Goal: Task Accomplishment & Management: Manage account settings

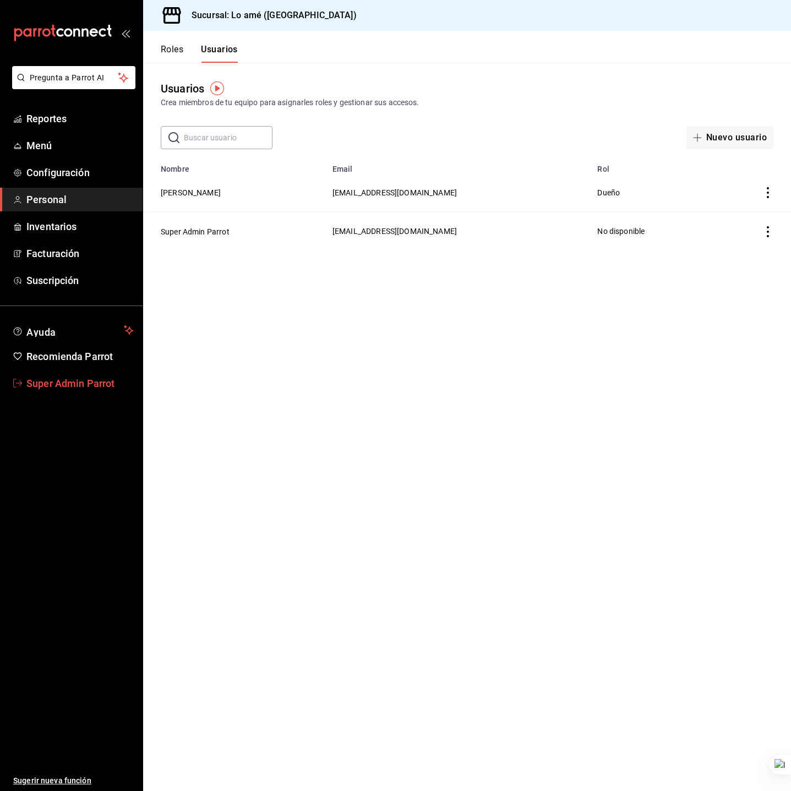
click at [75, 384] on span "Super Admin Parrot" at bounding box center [79, 383] width 107 height 15
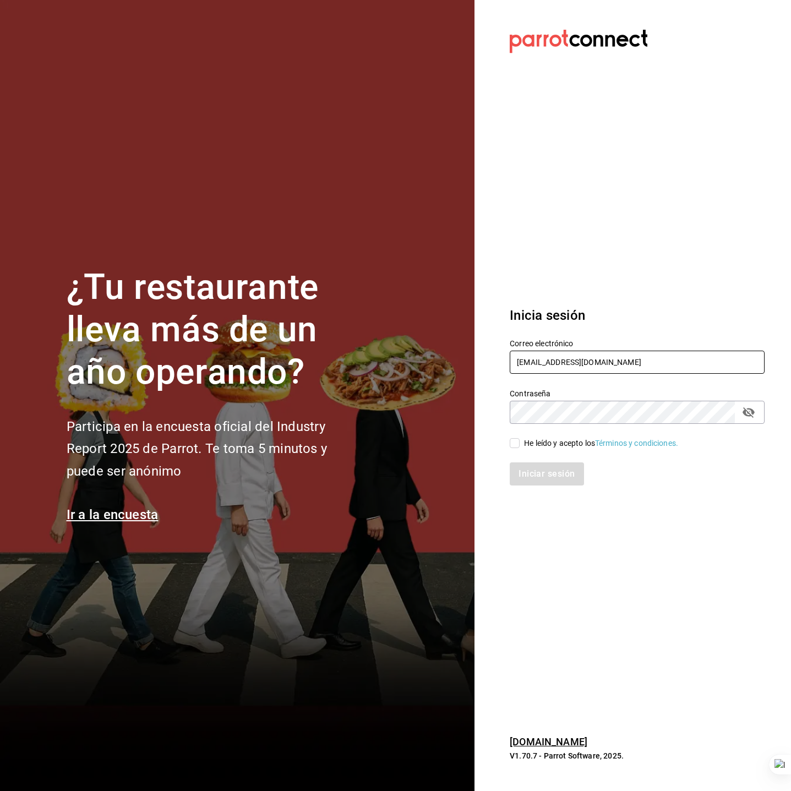
click at [577, 360] on input "loame@merida.com" at bounding box center [637, 362] width 255 height 23
type input "[EMAIL_ADDRESS][DOMAIN_NAME]"
click at [568, 446] on div "He leído y acepto los Términos y condiciones." at bounding box center [601, 444] width 154 height 12
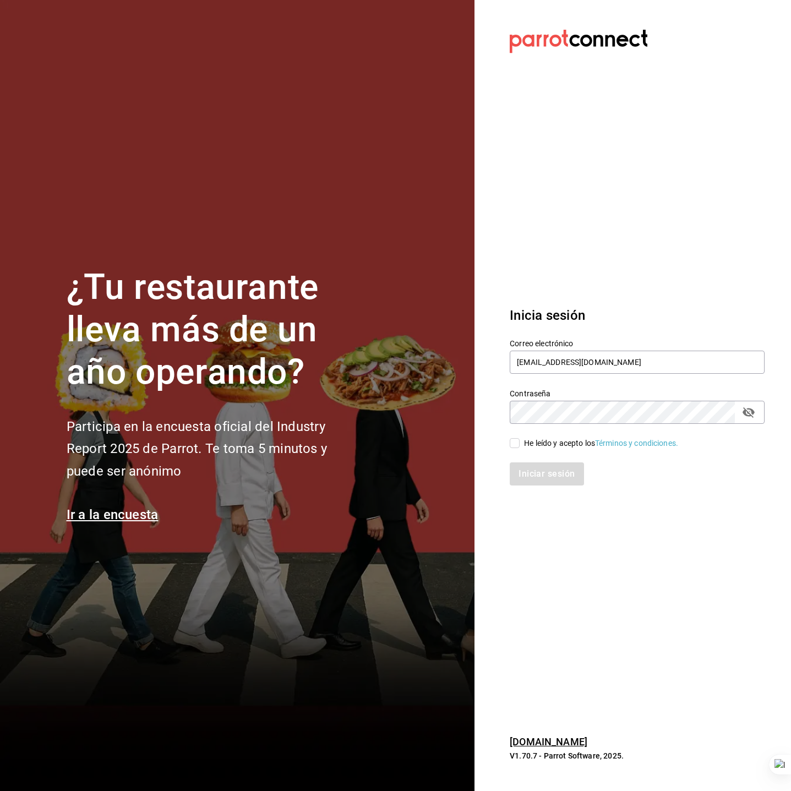
click at [520, 446] on input "He leído y acepto los Términos y condiciones." at bounding box center [515, 443] width 10 height 10
checkbox input "true"
click at [558, 470] on button "Iniciar sesión" at bounding box center [547, 473] width 75 height 23
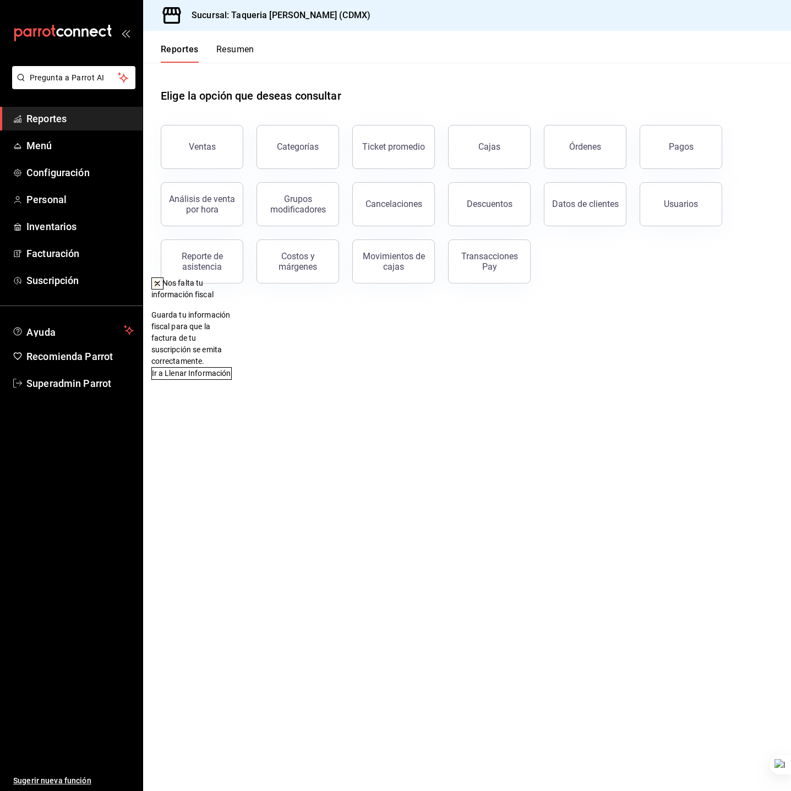
click at [162, 285] on icon at bounding box center [157, 283] width 9 height 9
click at [55, 144] on span "Menú" at bounding box center [79, 145] width 107 height 15
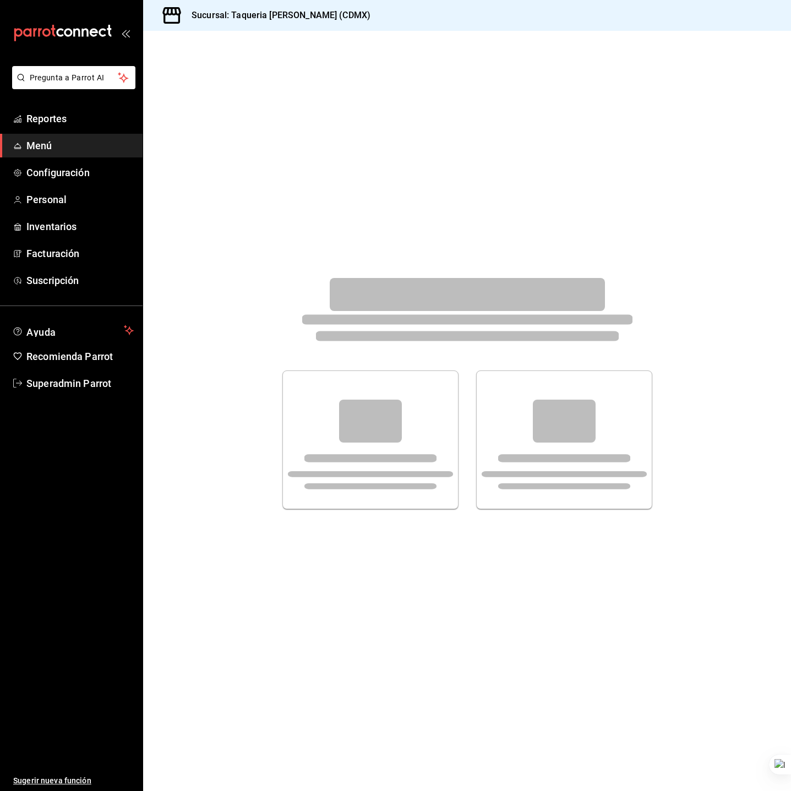
click at [379, 443] on div at bounding box center [370, 440] width 149 height 120
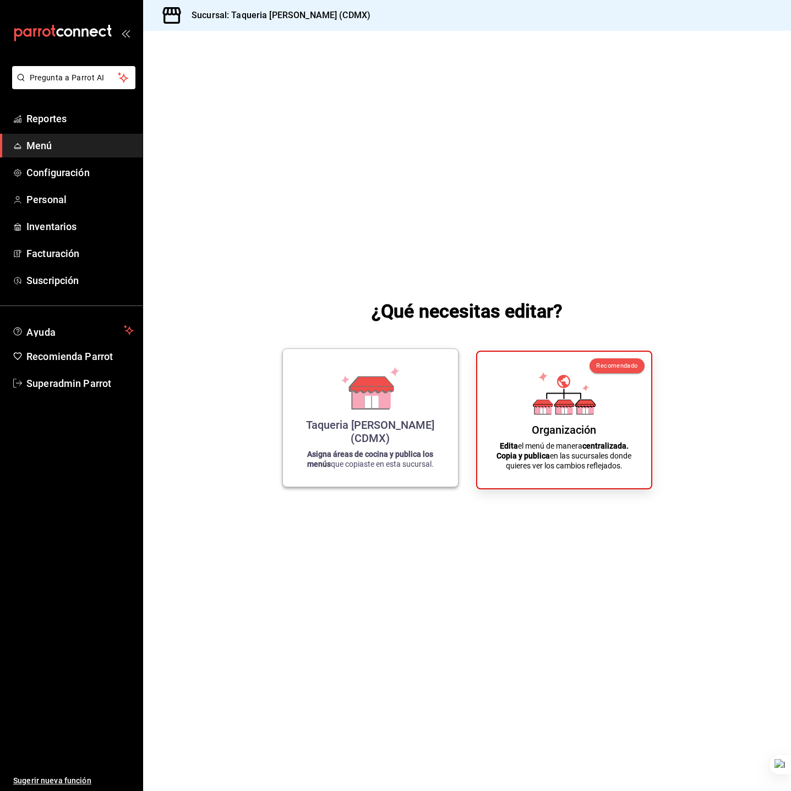
click at [365, 408] on icon at bounding box center [371, 402] width 14 height 12
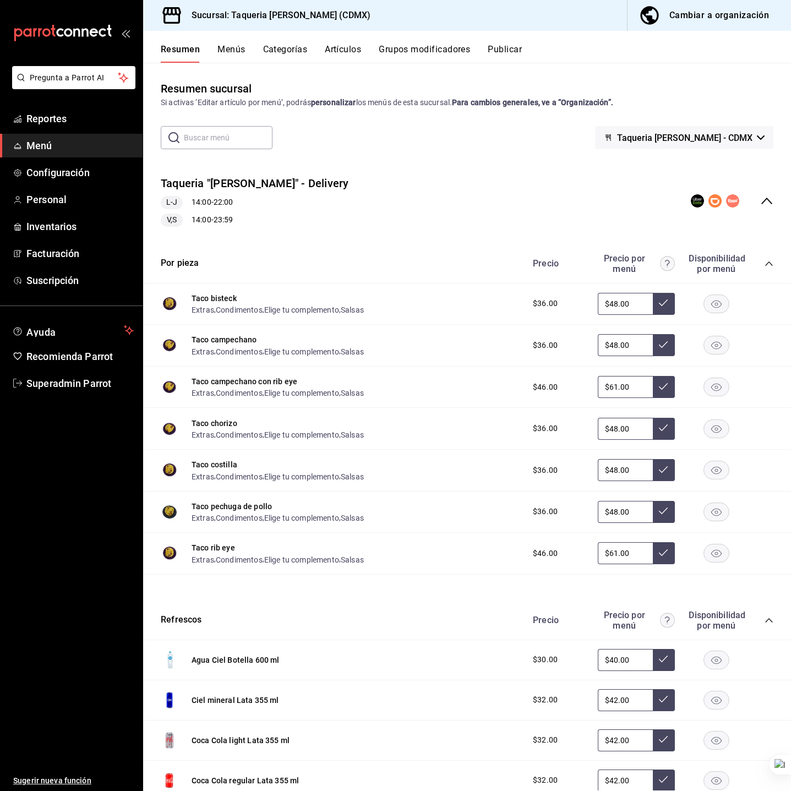
click at [226, 50] on button "Menús" at bounding box center [231, 53] width 28 height 19
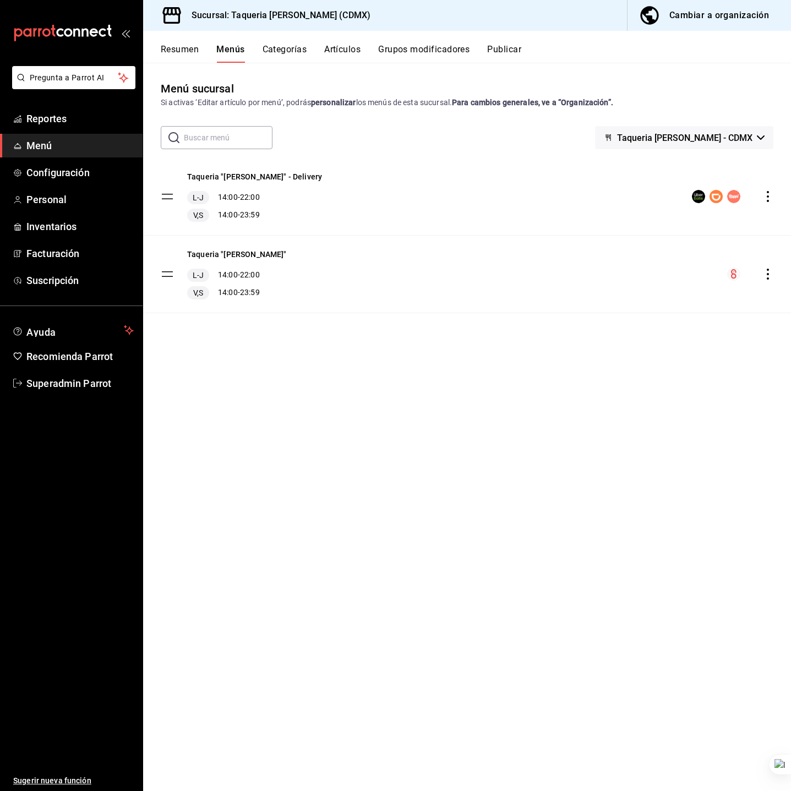
click at [505, 48] on button "Publicar" at bounding box center [504, 53] width 34 height 19
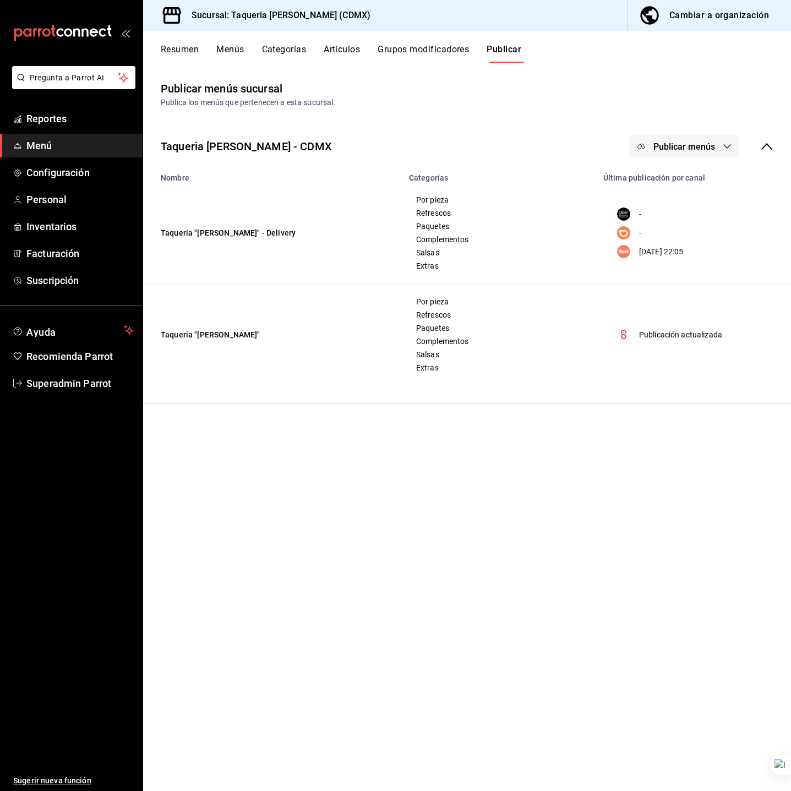
click at [707, 141] on span "Publicar menús" at bounding box center [685, 146] width 62 height 10
click at [699, 182] on span "Uber Eats" at bounding box center [700, 183] width 53 height 12
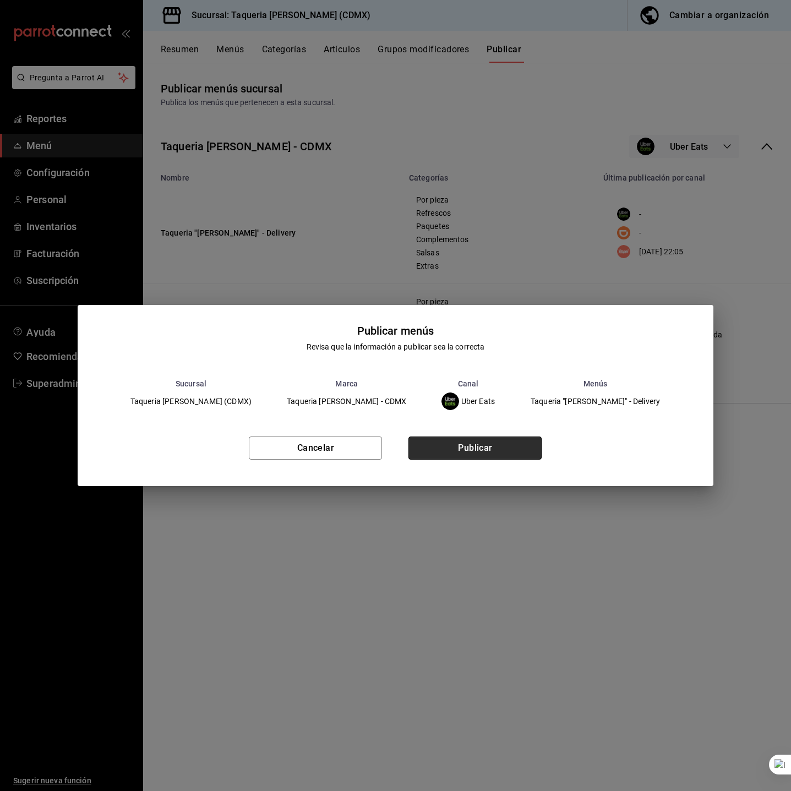
click at [481, 454] on button "Publicar" at bounding box center [475, 448] width 133 height 23
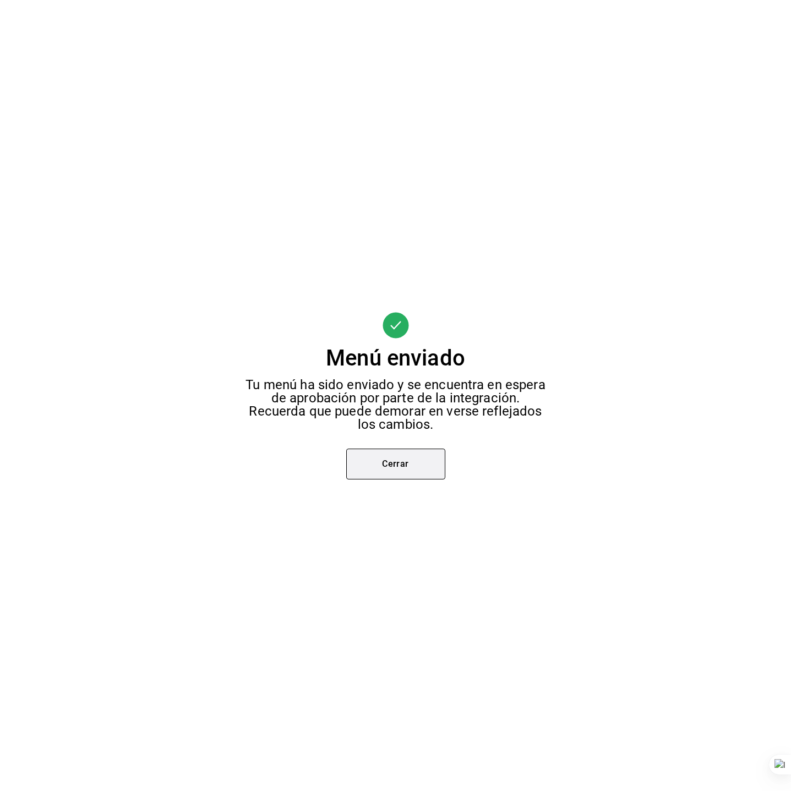
click at [395, 456] on button "Cerrar" at bounding box center [395, 464] width 99 height 31
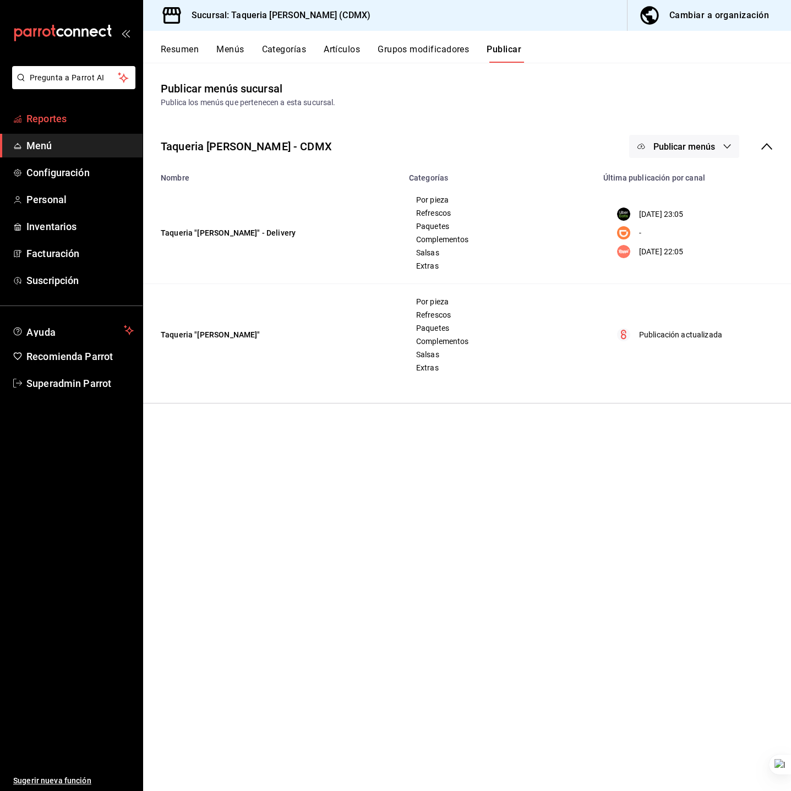
click at [60, 121] on span "Reportes" at bounding box center [79, 118] width 107 height 15
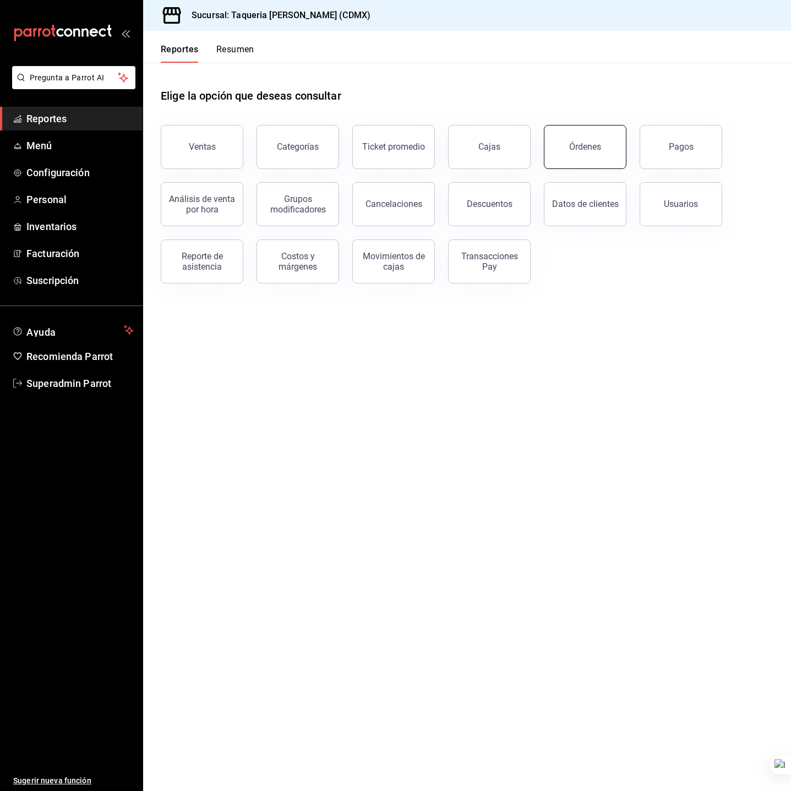
click at [571, 147] on div "Órdenes" at bounding box center [585, 146] width 32 height 10
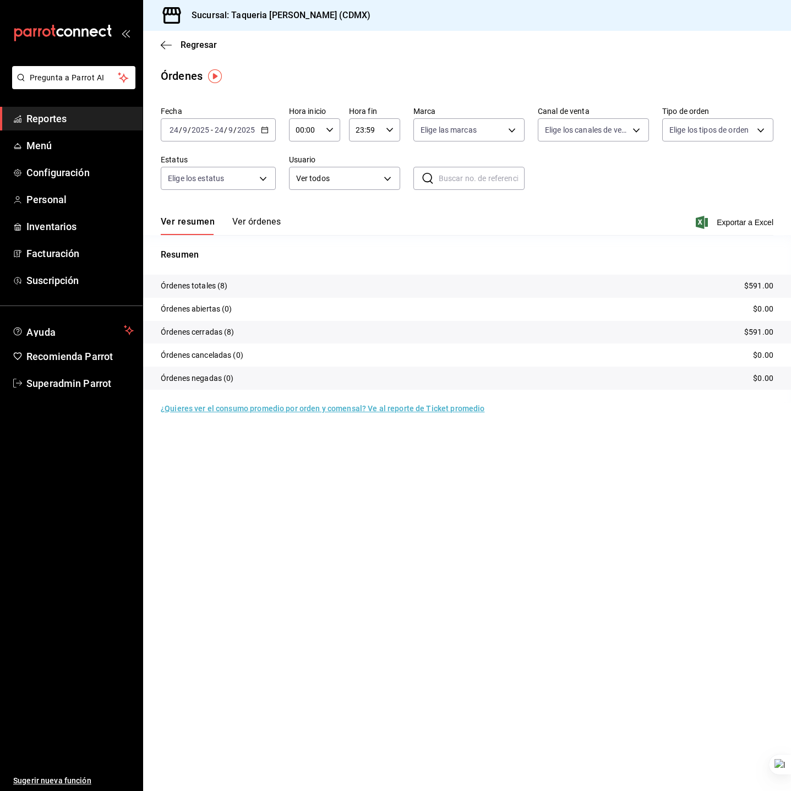
click at [211, 128] on span "-" at bounding box center [212, 130] width 2 height 9
click at [217, 231] on li "Mes actual" at bounding box center [212, 237] width 103 height 25
click at [598, 132] on body "Pregunta a Parrot AI Reportes Menú Configuración Personal Inventarios Facturaci…" at bounding box center [395, 395] width 791 height 791
click at [573, 257] on span "Rappi" at bounding box center [605, 259] width 77 height 12
type input "RAPPI"
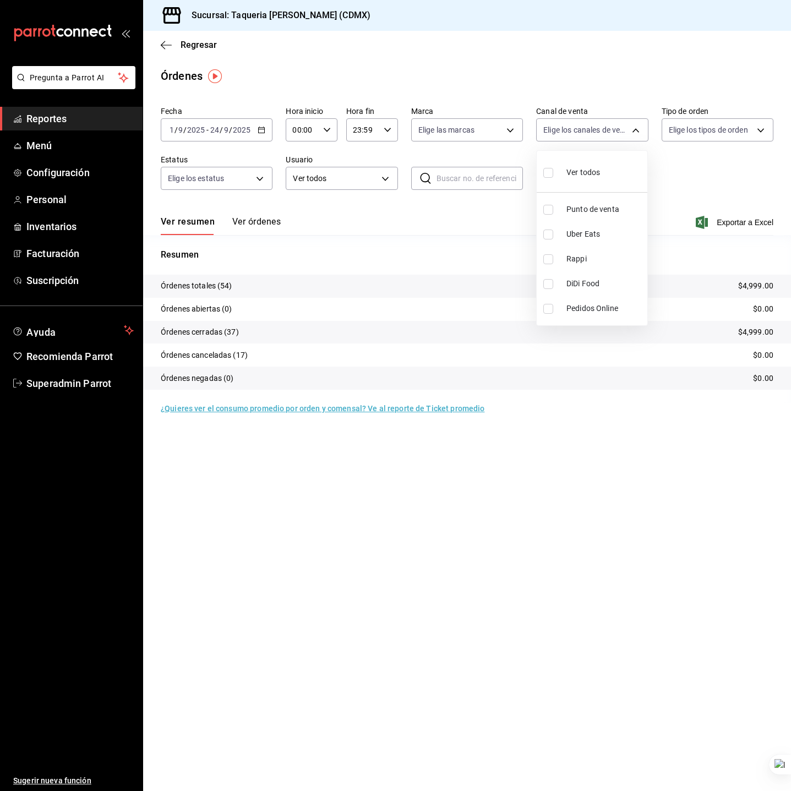
checkbox input "true"
click at [366, 502] on div at bounding box center [395, 395] width 791 height 791
click at [263, 225] on button "Ver órdenes" at bounding box center [256, 225] width 48 height 19
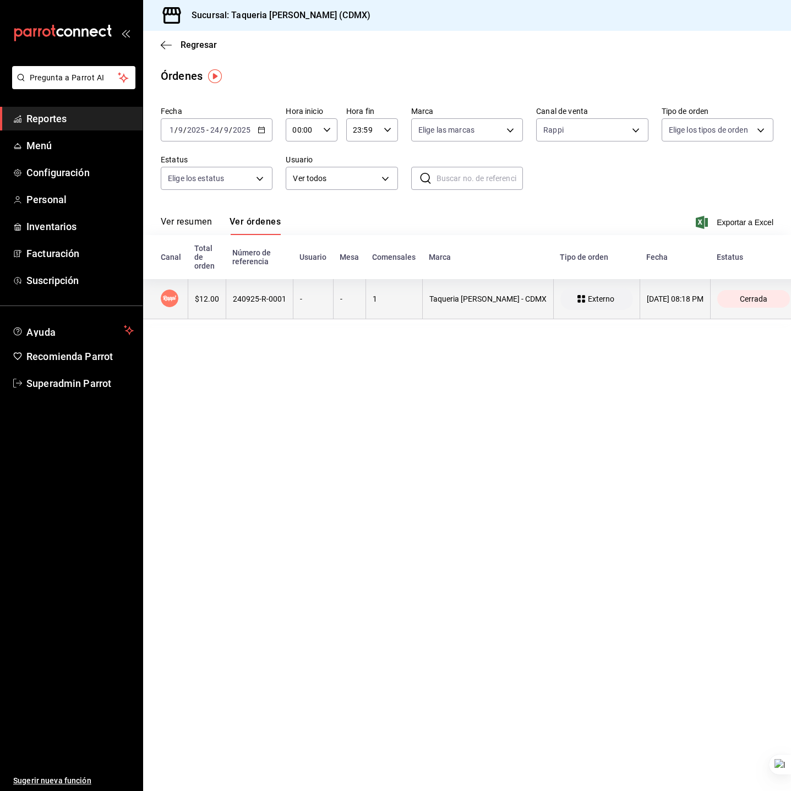
click at [242, 301] on div "240925-R-0001" at bounding box center [259, 299] width 53 height 9
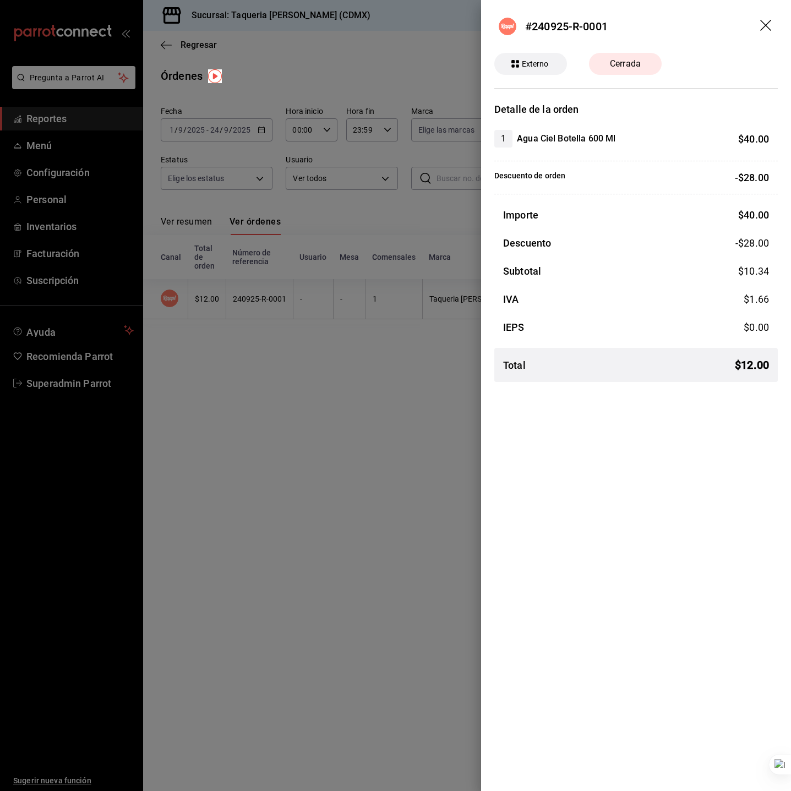
click at [574, 142] on h4 "Agua Ciel Botella 600 Ml" at bounding box center [566, 138] width 99 height 13
click at [602, 141] on h4 "Agua Ciel Botella 600 Ml" at bounding box center [566, 138] width 99 height 13
click at [600, 140] on h4 "Agua Ciel Botella 600 Ml" at bounding box center [566, 138] width 99 height 13
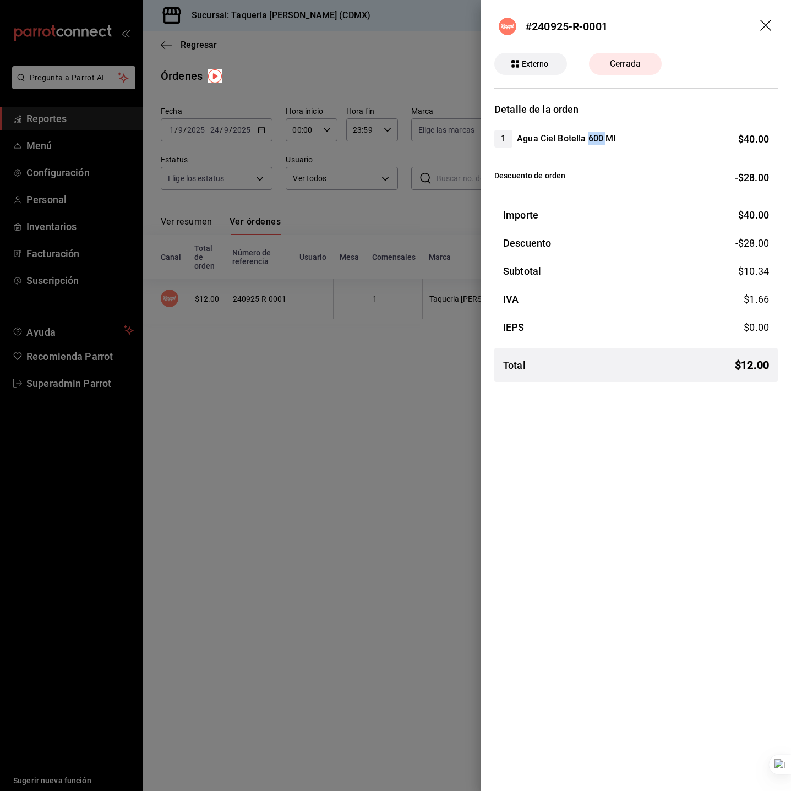
click at [600, 140] on h4 "Agua Ciel Botella 600 Ml" at bounding box center [566, 138] width 99 height 13
click at [663, 106] on h3 "Detalle de la orden" at bounding box center [636, 109] width 284 height 15
click at [328, 172] on div at bounding box center [395, 395] width 791 height 791
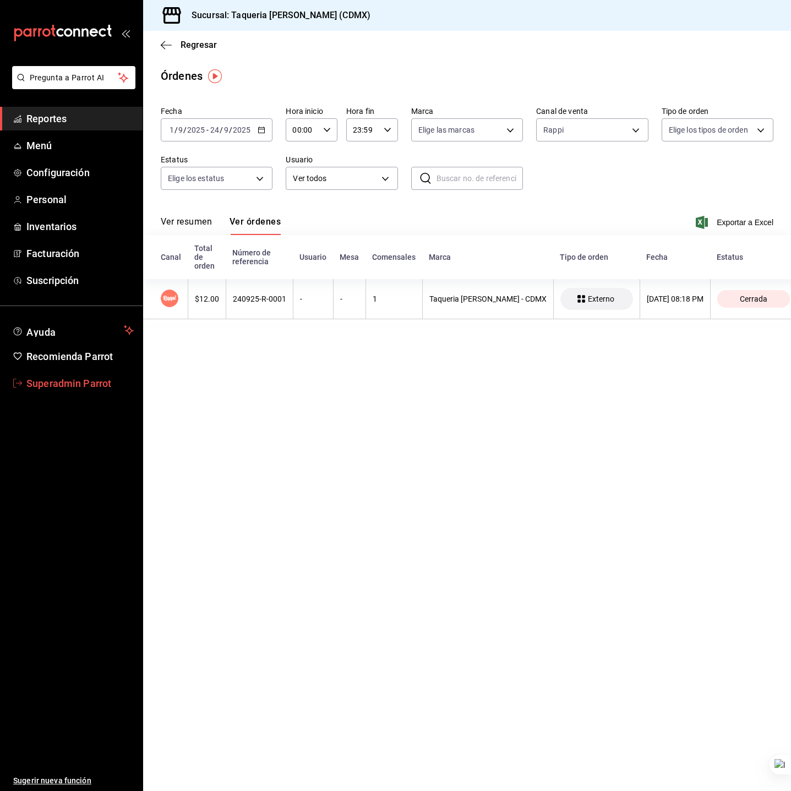
click at [30, 388] on span "Superadmin Parrot" at bounding box center [79, 383] width 107 height 15
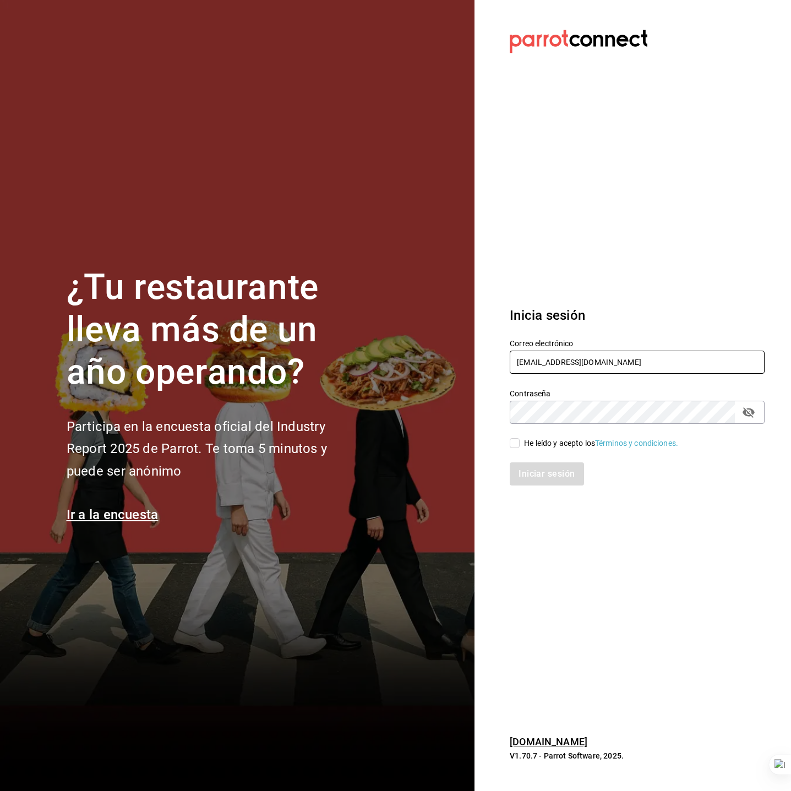
click at [537, 367] on input "taqueriadonpepe@cdmx.com" at bounding box center [637, 362] width 255 height 23
type input "[EMAIL_ADDRESS][DOMAIN_NAME]"
click at [557, 444] on div "He leído y acepto los Términos y condiciones." at bounding box center [601, 444] width 154 height 12
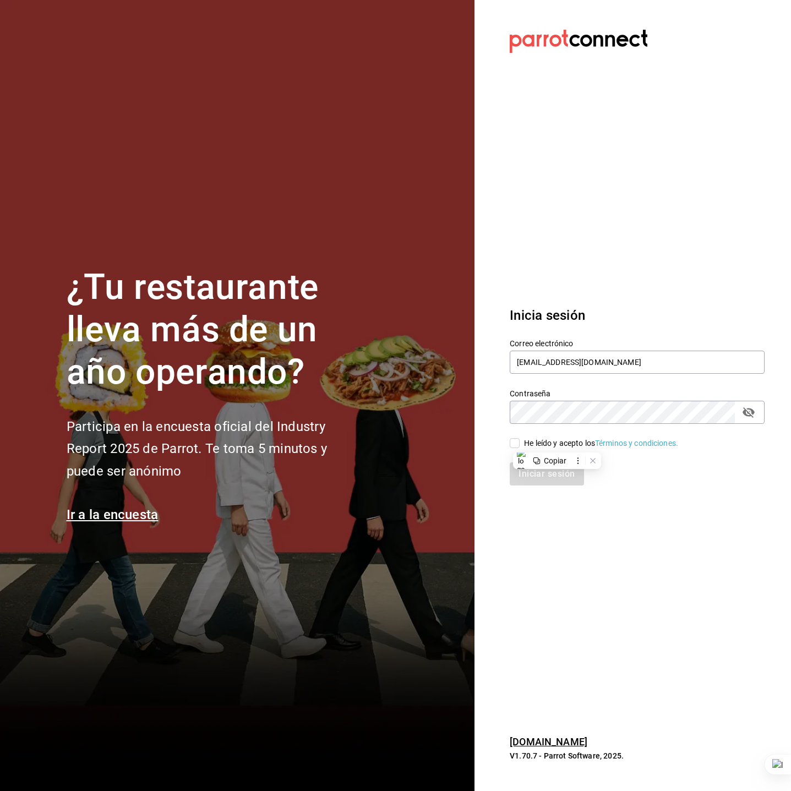
click at [562, 475] on div "Iniciar sesión" at bounding box center [637, 473] width 255 height 23
click at [527, 441] on div "He leído y acepto los Términos y condiciones." at bounding box center [601, 444] width 154 height 12
click at [520, 441] on input "He leído y acepto los Términos y condiciones." at bounding box center [515, 443] width 10 height 10
checkbox input "true"
click at [513, 472] on button "Iniciar sesión" at bounding box center [547, 473] width 75 height 23
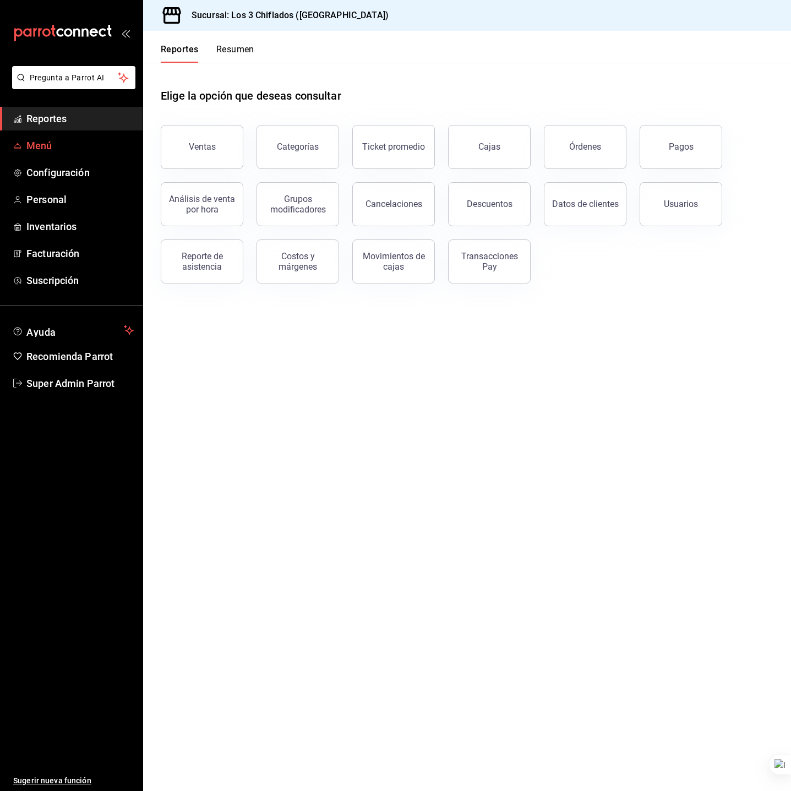
click at [89, 148] on span "Menú" at bounding box center [79, 145] width 107 height 15
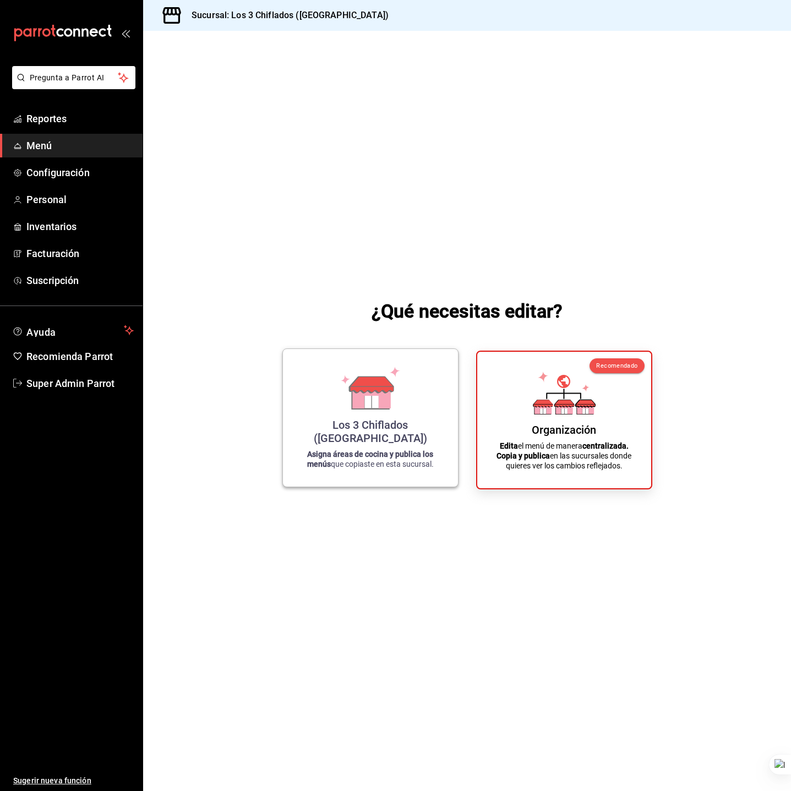
click at [380, 390] on icon at bounding box center [371, 385] width 43 height 16
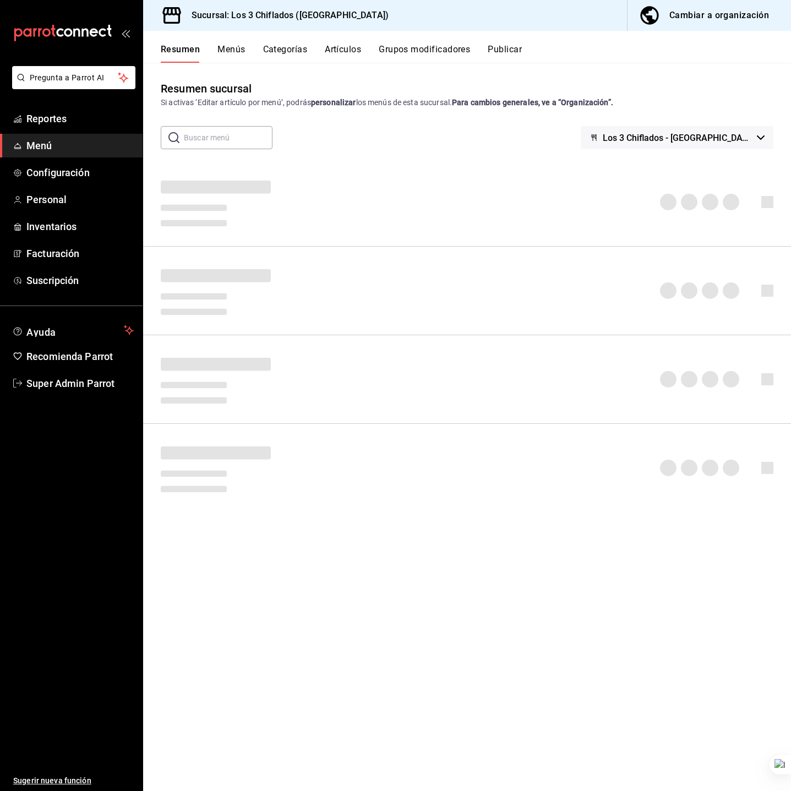
click at [656, 136] on span "Los 3 Chiflados - Guadalupe" at bounding box center [678, 138] width 150 height 10
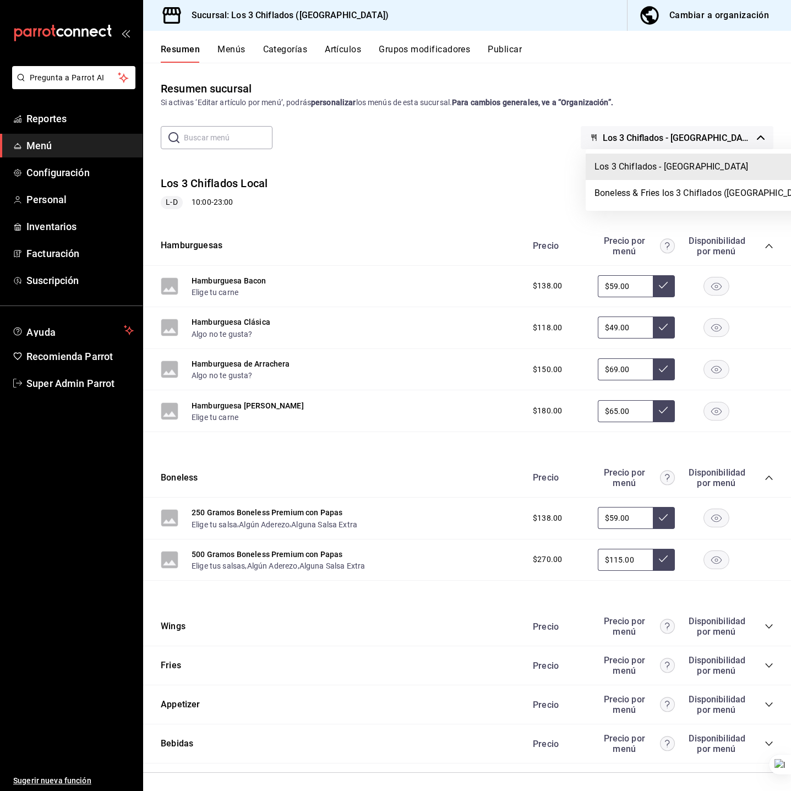
click at [482, 139] on div at bounding box center [395, 395] width 791 height 791
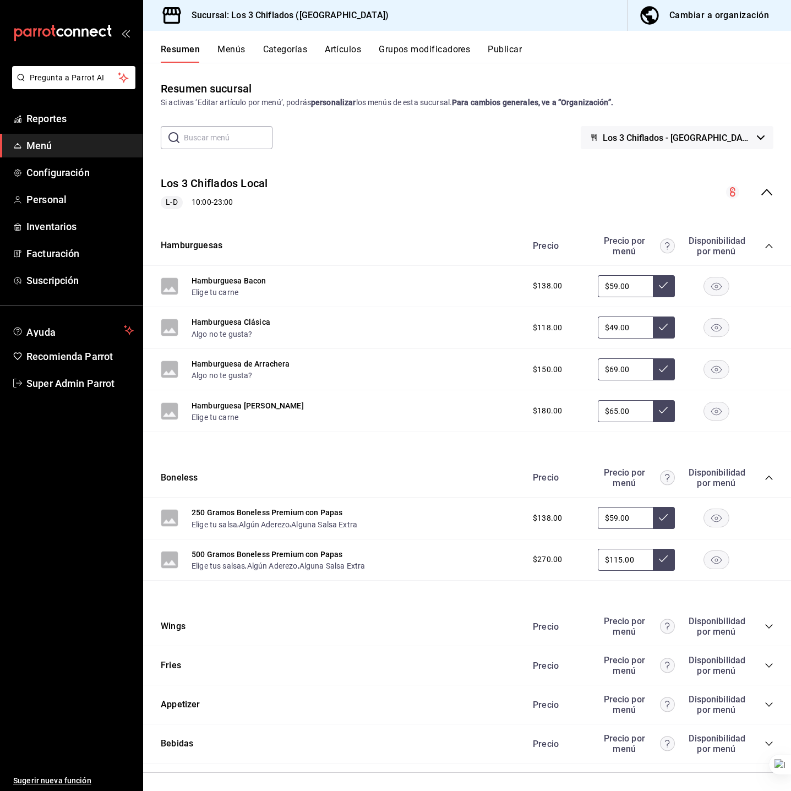
click at [232, 56] on button "Menús" at bounding box center [231, 53] width 28 height 19
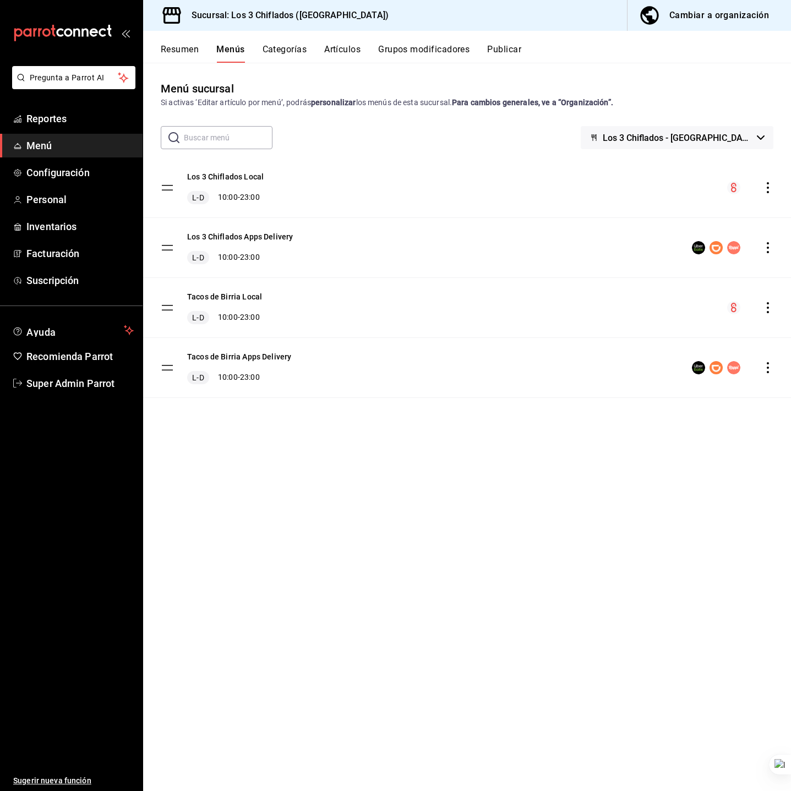
click at [294, 484] on div "Menú sucursal Si activas ‘Editar artículo por menú’, podrás personalizar los me…" at bounding box center [467, 435] width 648 height 710
click at [279, 355] on button "Tacos de Birria Apps Delivery" at bounding box center [239, 356] width 104 height 11
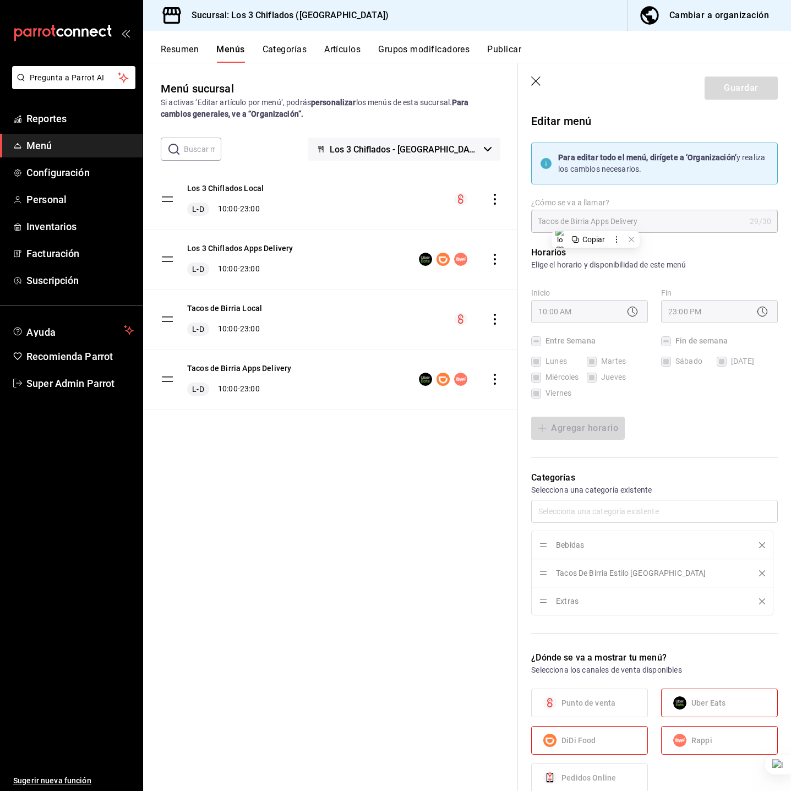
click at [532, 83] on icon "button" at bounding box center [536, 82] width 11 height 11
checkbox input "false"
type input "1758777242291"
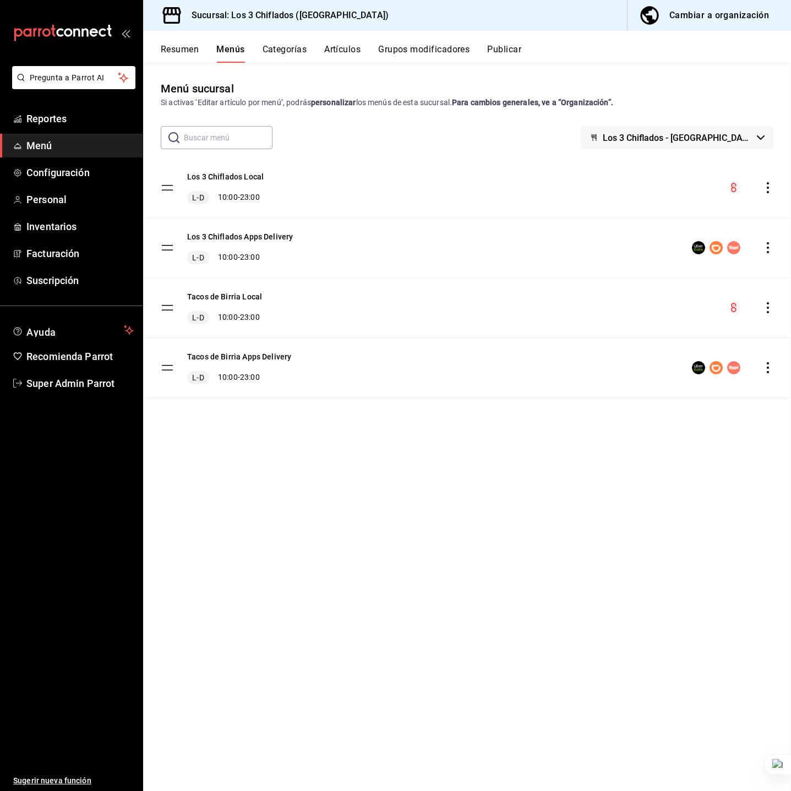
checkbox input "false"
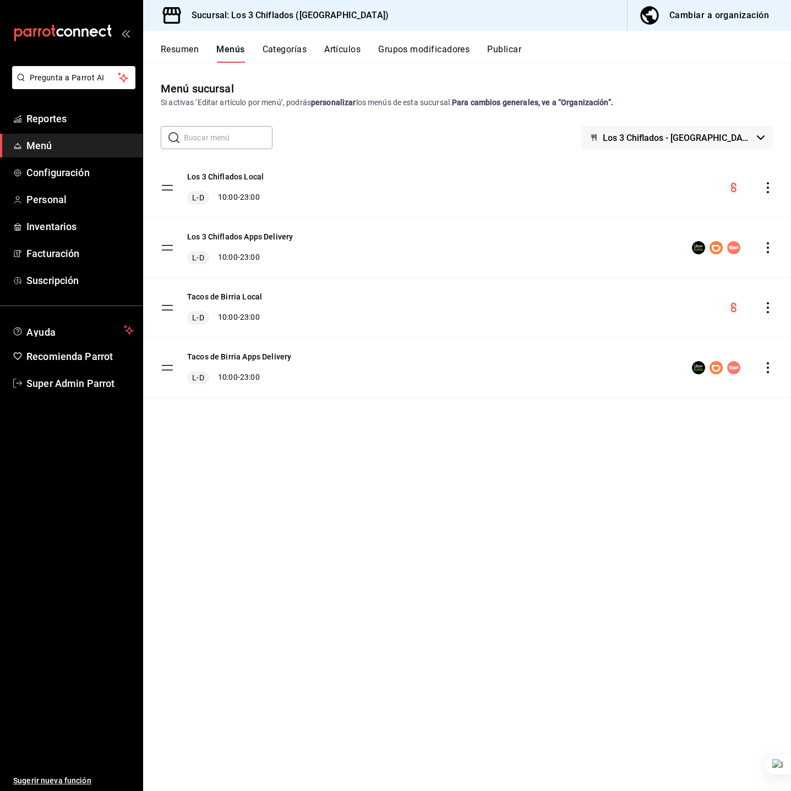
checkbox input "false"
click at [413, 518] on div "Menú sucursal Si activas ‘Editar artículo por menú’, podrás personalizar los me…" at bounding box center [467, 435] width 648 height 710
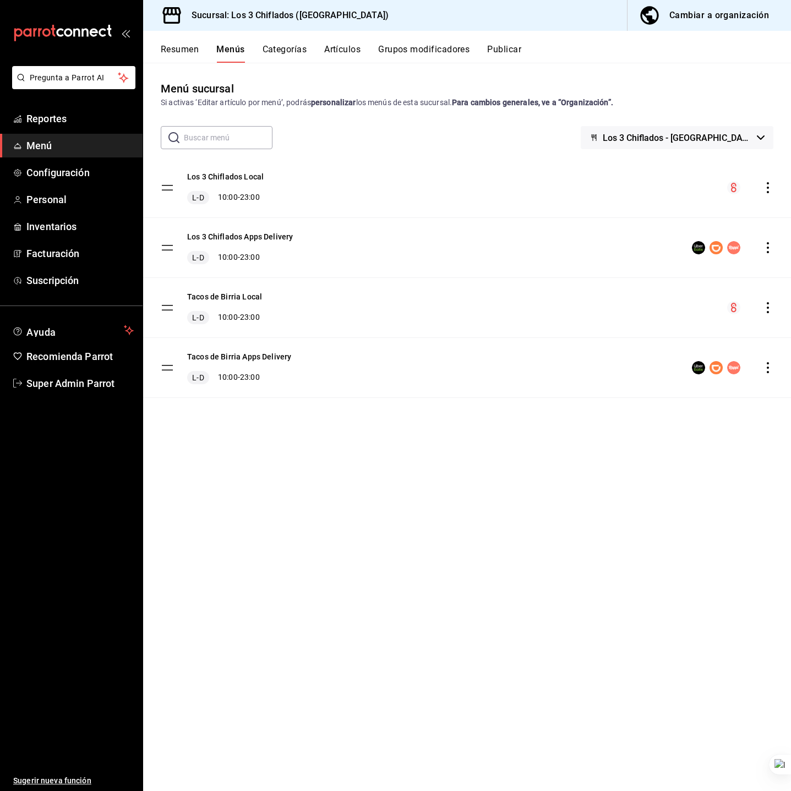
click at [411, 552] on div "Menú sucursal Si activas ‘Editar artículo por menú’, podrás personalizar los me…" at bounding box center [467, 435] width 648 height 710
click at [395, 543] on div "Menú sucursal Si activas ‘Editar artículo por menú’, podrás personalizar los me…" at bounding box center [467, 435] width 648 height 710
click at [454, 598] on div "Menú sucursal Si activas ‘Editar artículo por menú’, podrás personalizar los me…" at bounding box center [467, 435] width 648 height 710
click at [445, 568] on div "Menú sucursal Si activas ‘Editar artículo por menú’, podrás personalizar los me…" at bounding box center [467, 435] width 648 height 710
drag, startPoint x: 426, startPoint y: 522, endPoint x: 428, endPoint y: 515, distance: 7.3
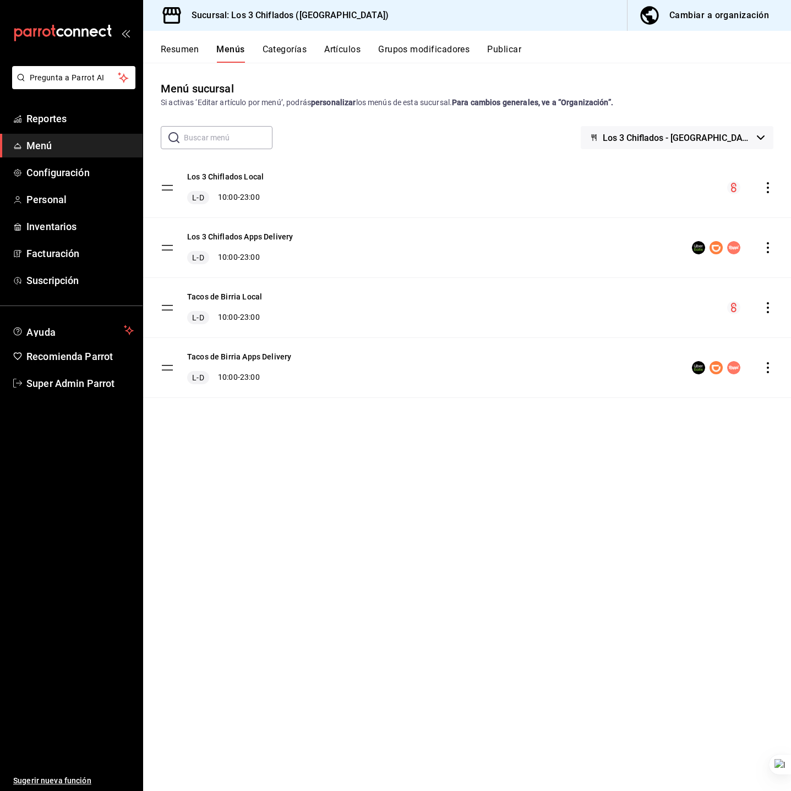
click at [428, 515] on div "Menú sucursal Si activas ‘Editar artículo por menú’, podrás personalizar los me…" at bounding box center [467, 435] width 648 height 710
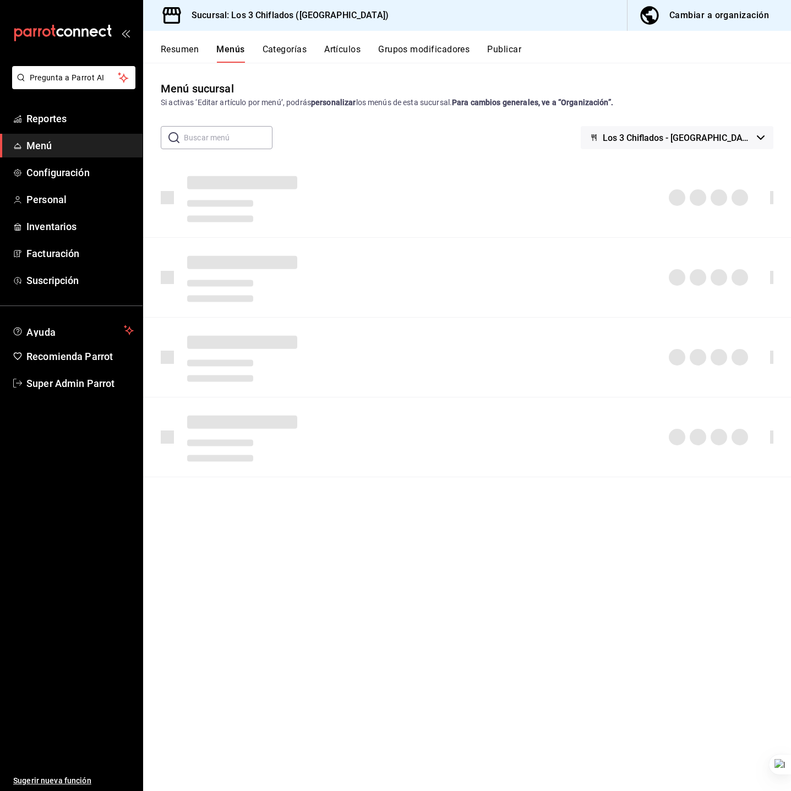
click at [741, 140] on span "Los 3 Chiflados - [GEOGRAPHIC_DATA]" at bounding box center [678, 138] width 150 height 10
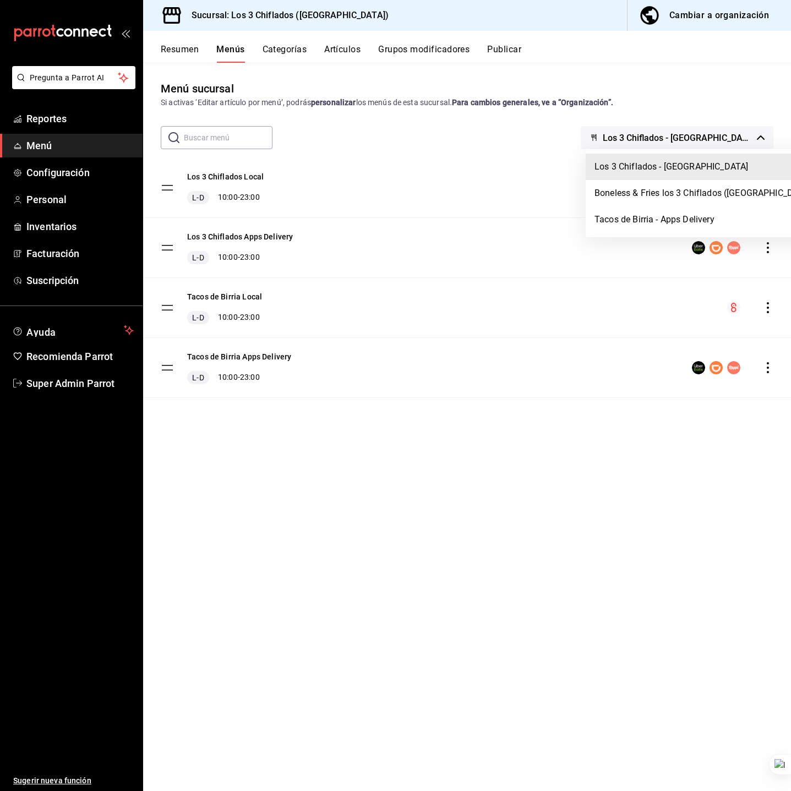
click at [470, 161] on div at bounding box center [395, 395] width 791 height 791
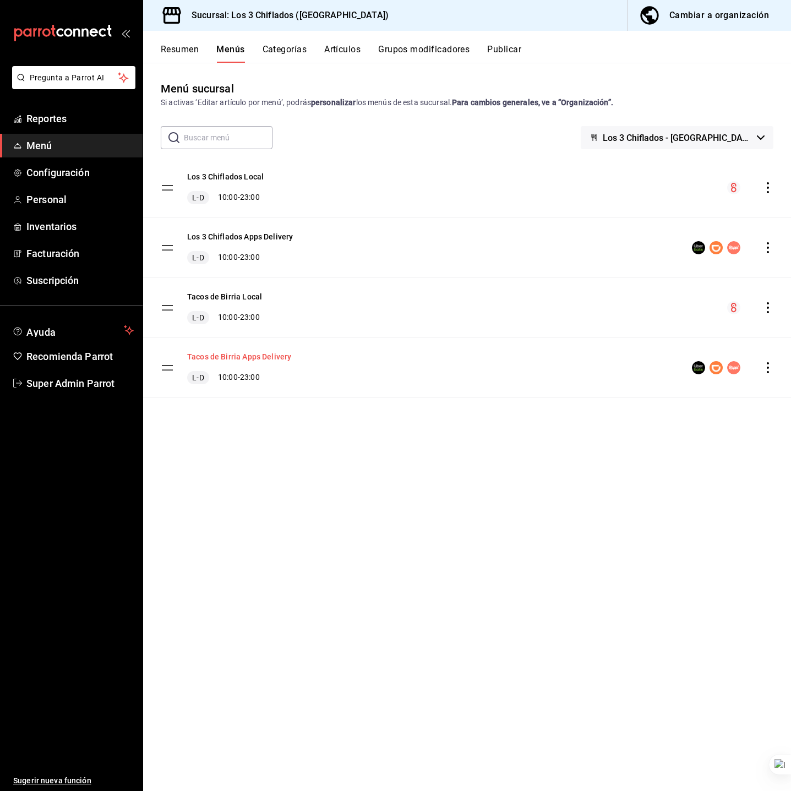
click at [266, 362] on button "Tacos de Birria Apps Delivery" at bounding box center [239, 356] width 104 height 11
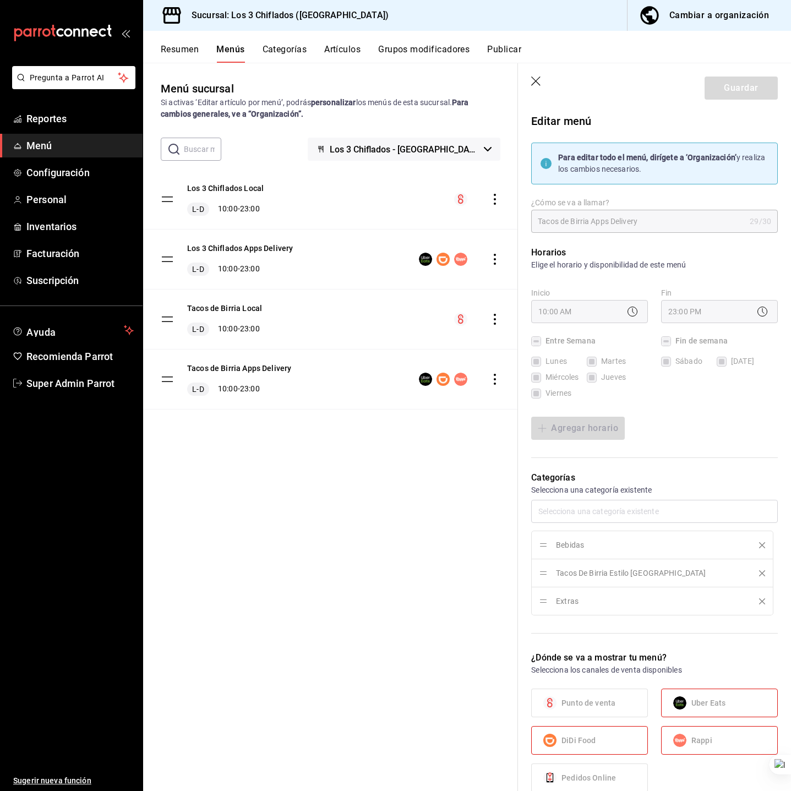
click at [537, 77] on icon "button" at bounding box center [536, 82] width 11 height 11
checkbox input "false"
type input "1758777378777"
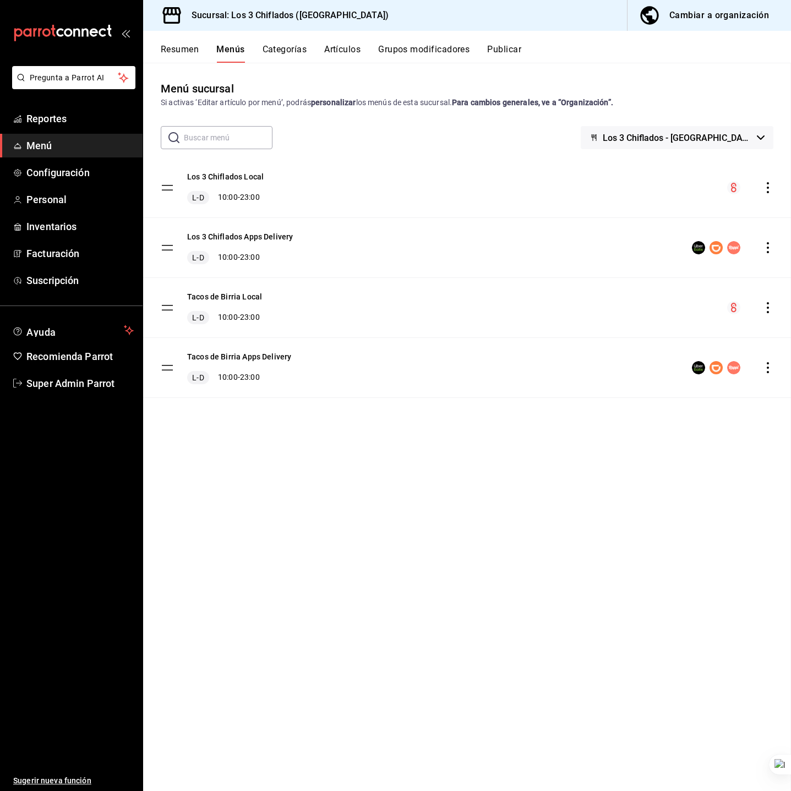
checkbox input "false"
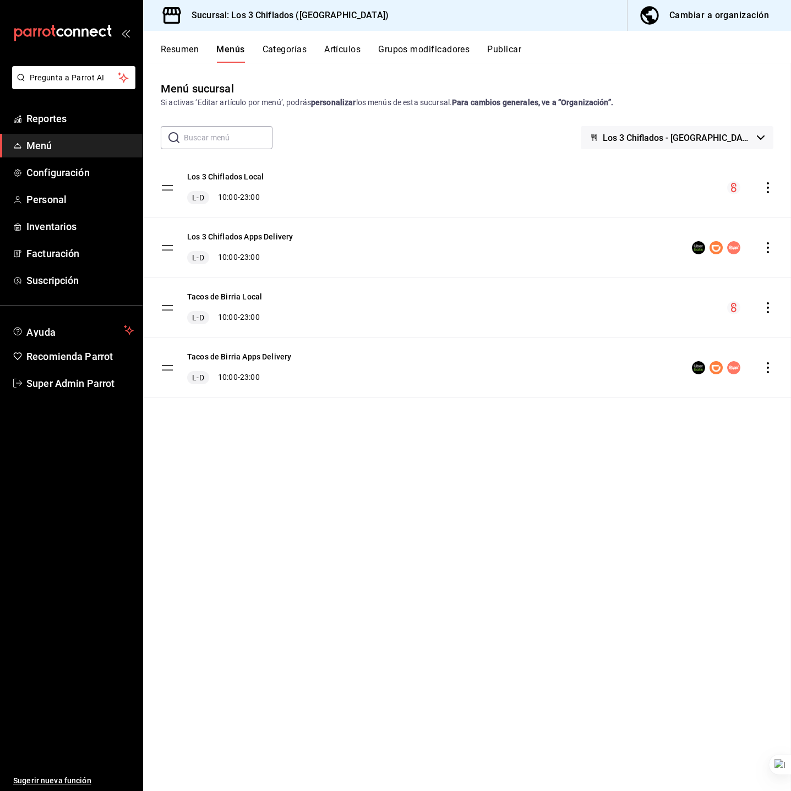
checkbox input "false"
click at [333, 447] on div "Menú sucursal Si activas ‘Editar artículo por menú’, podrás personalizar los me…" at bounding box center [467, 435] width 648 height 710
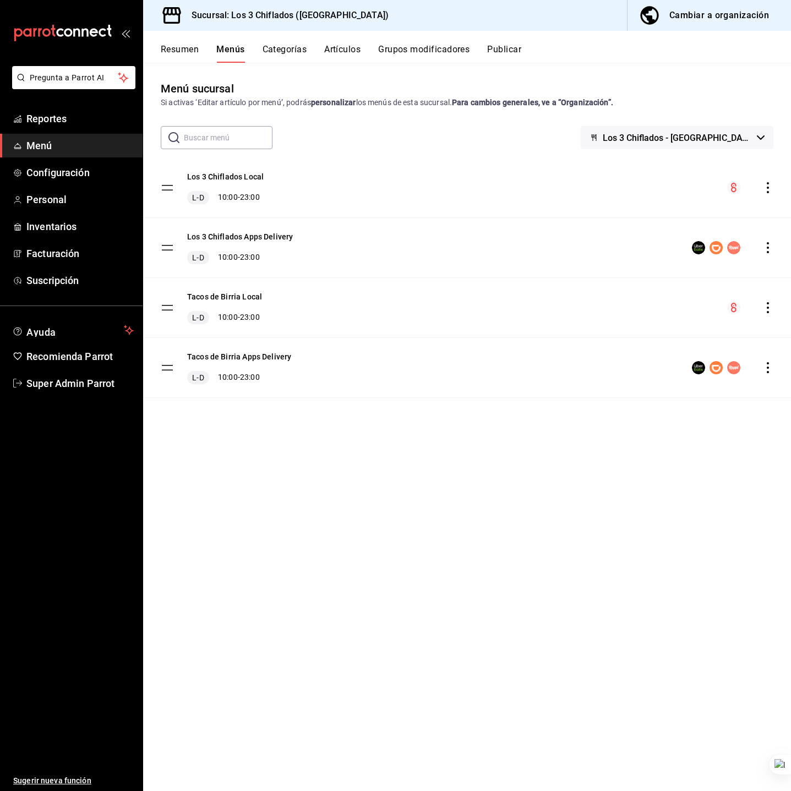
click at [718, 31] on div "Resumen Menús Categorías Artículos Grupos modificadores Publicar" at bounding box center [467, 47] width 648 height 32
click at [727, 17] on div "Cambiar a organización" at bounding box center [719, 15] width 100 height 15
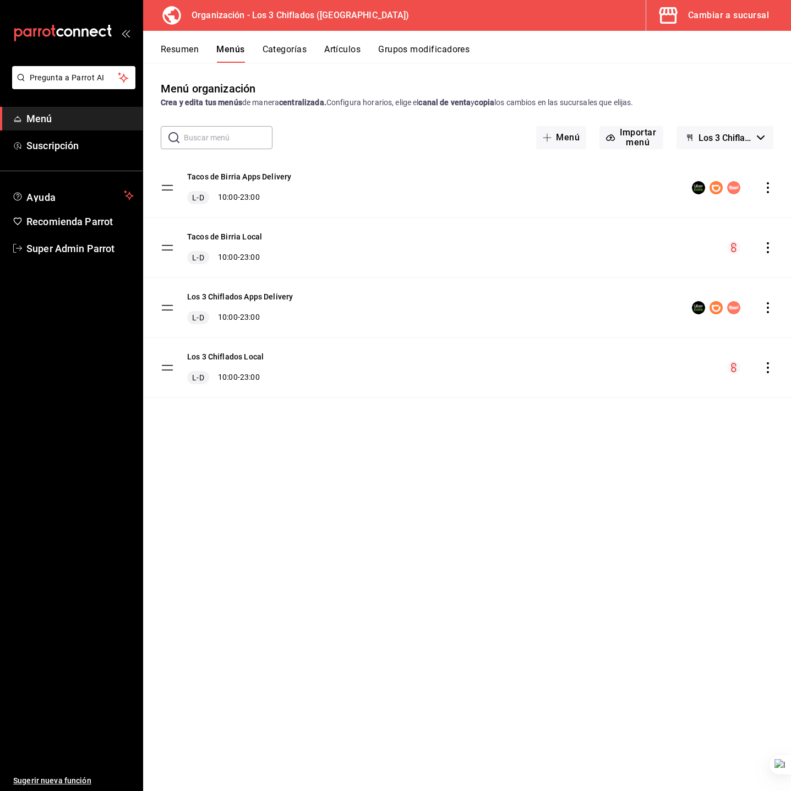
click at [709, 21] on div "Cambiar a sucursal" at bounding box center [728, 15] width 81 height 15
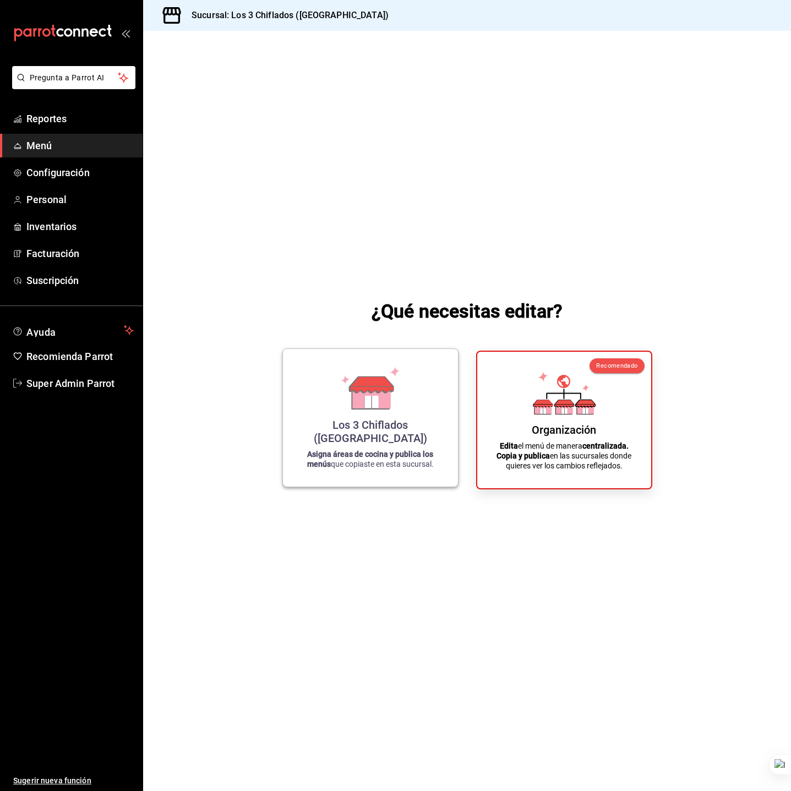
click at [373, 483] on div "Los 3 Chiflados (Guadalupe) Asigna áreas de cocina y publica los menús que copi…" at bounding box center [370, 418] width 176 height 139
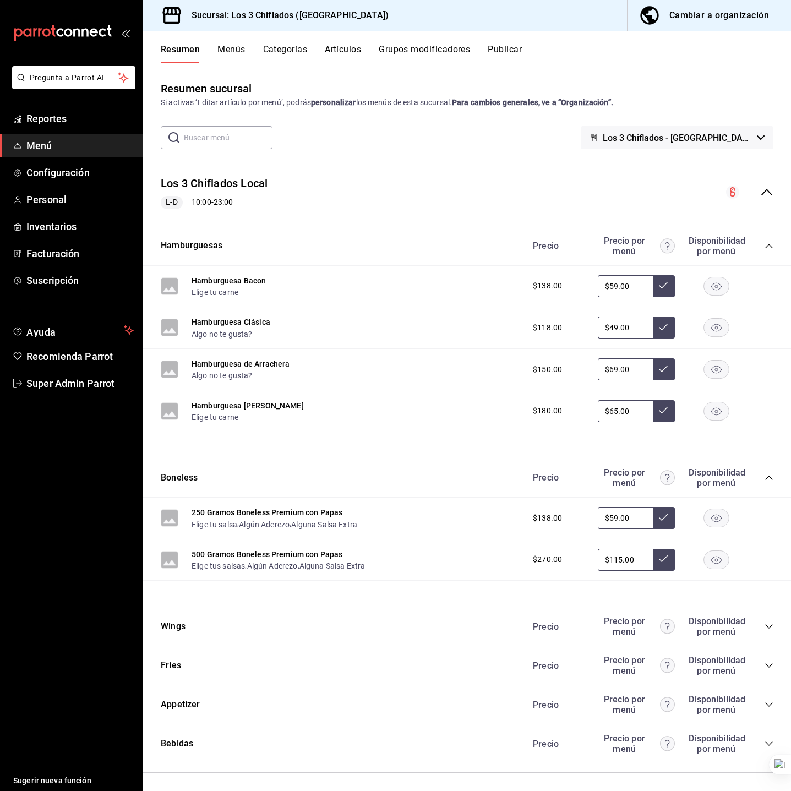
click at [237, 48] on button "Menús" at bounding box center [231, 53] width 28 height 19
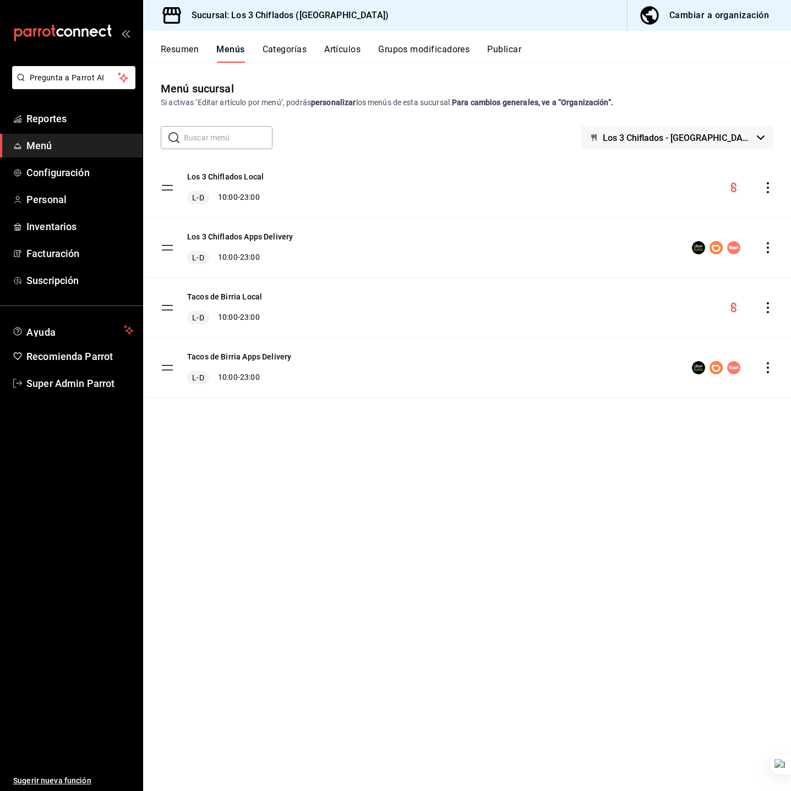
drag, startPoint x: 352, startPoint y: 466, endPoint x: 301, endPoint y: 372, distance: 107.7
click at [352, 464] on div "Menú sucursal Si activas ‘Editar artículo por menú’, podrás personalizar los me…" at bounding box center [467, 435] width 648 height 710
click at [666, 133] on span "Los 3 Chiflados - [GEOGRAPHIC_DATA]" at bounding box center [678, 138] width 150 height 10
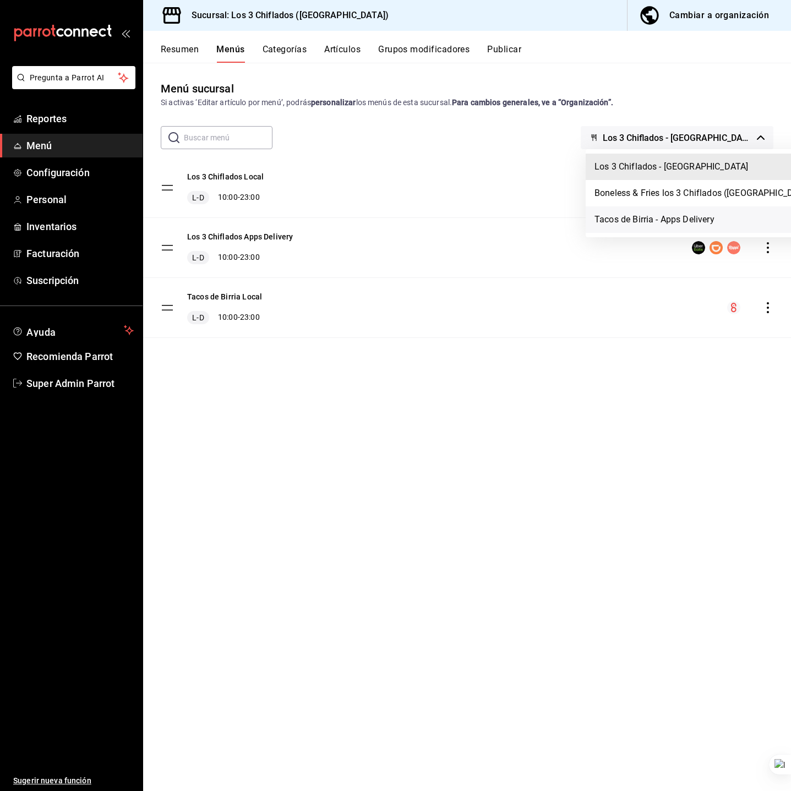
click at [666, 220] on li "Tacos de Birria - Apps Delivery" at bounding box center [705, 219] width 238 height 26
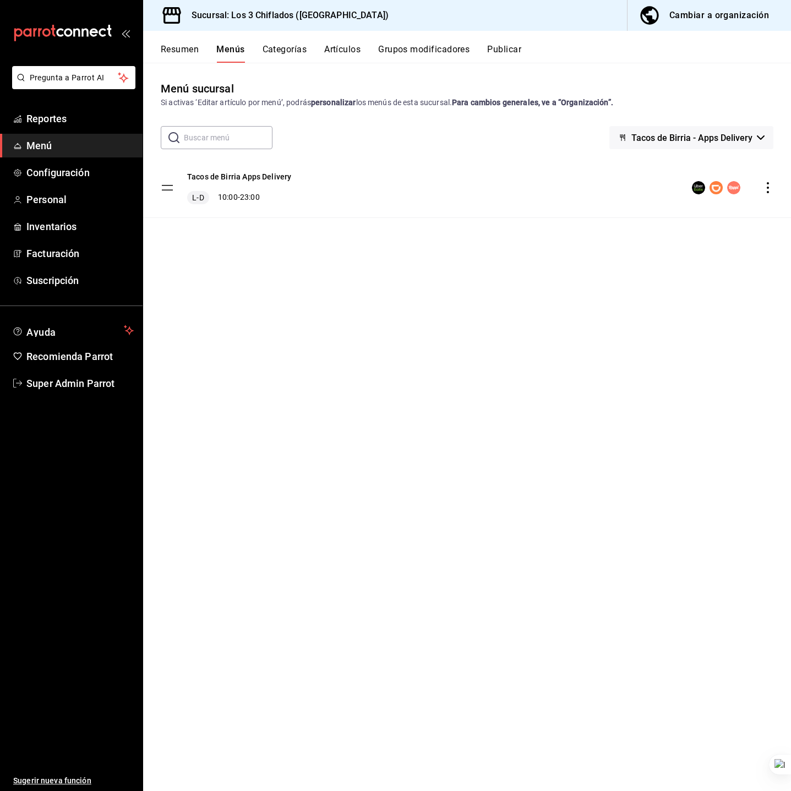
click at [493, 259] on div "Menú sucursal Si activas ‘Editar artículo por menú’, podrás personalizar los me…" at bounding box center [467, 435] width 648 height 710
click at [505, 52] on button "Publicar" at bounding box center [504, 53] width 34 height 19
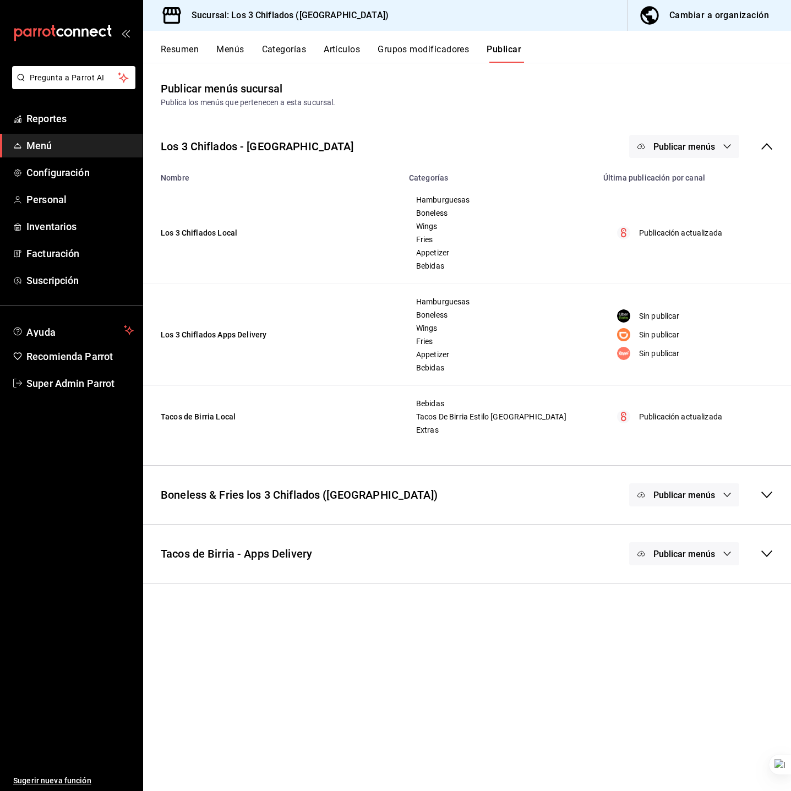
click at [770, 555] on icon at bounding box center [766, 553] width 13 height 13
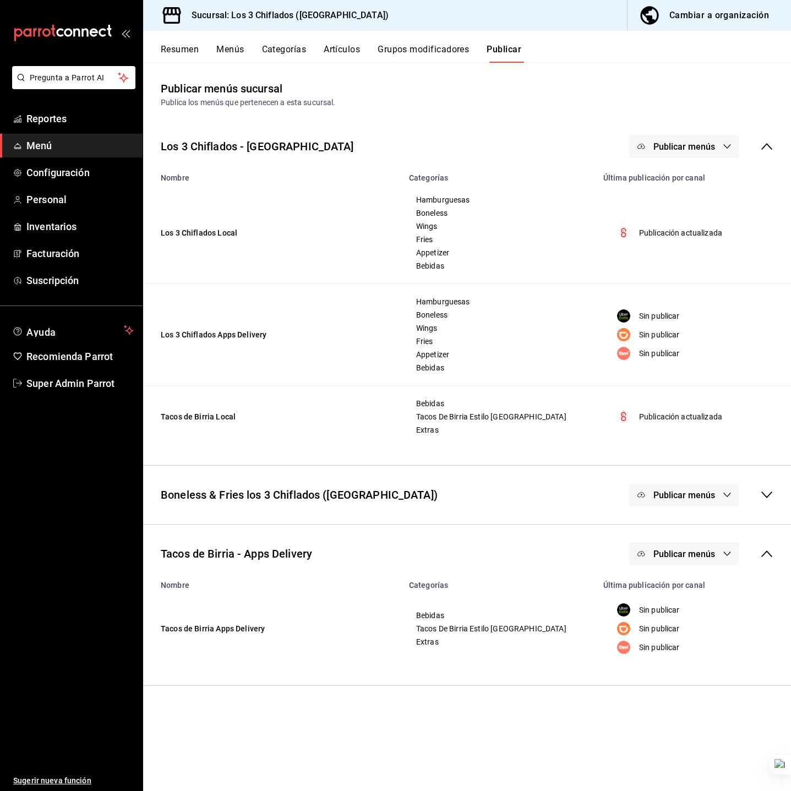
click at [686, 554] on span "Publicar menús" at bounding box center [685, 554] width 62 height 10
click at [694, 584] on li "Uber Eats" at bounding box center [685, 590] width 82 height 31
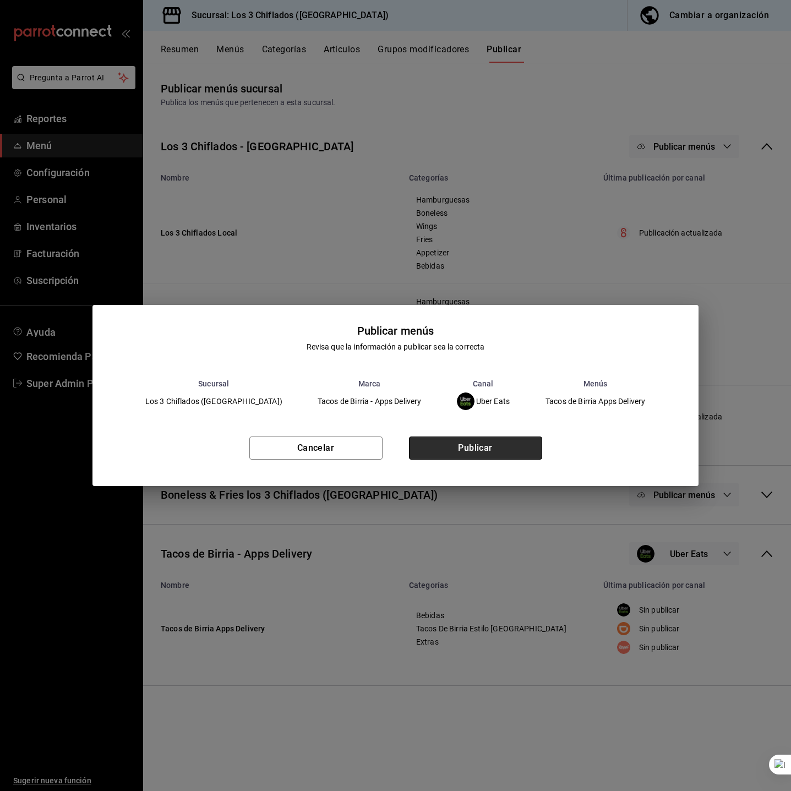
click at [487, 443] on button "Publicar" at bounding box center [475, 448] width 133 height 23
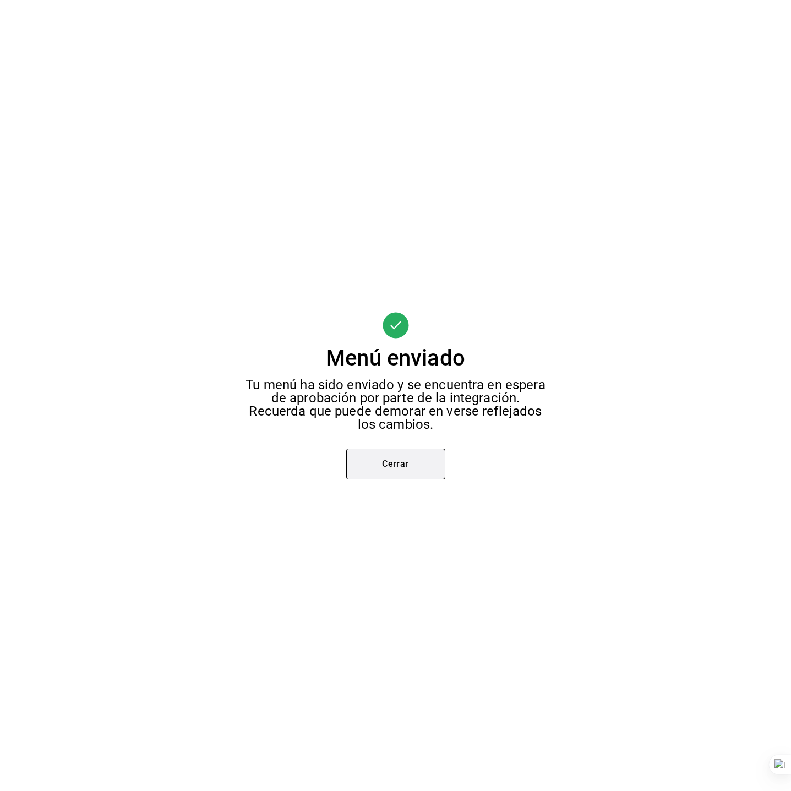
click at [400, 461] on button "Cerrar" at bounding box center [395, 464] width 99 height 31
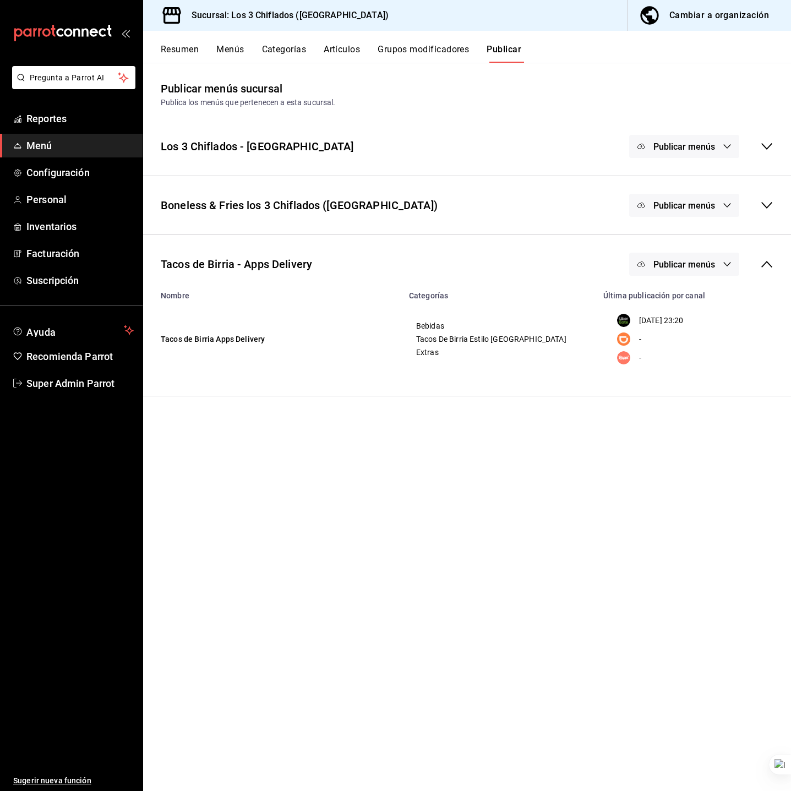
click at [471, 450] on main "Publicar menús sucursal Publica los menús que pertenecen a esta sucursal. Los 3…" at bounding box center [467, 427] width 648 height 728
click at [582, 149] on div "Los 3 Chiflados - Guadalupe Publicar menús" at bounding box center [467, 146] width 648 height 41
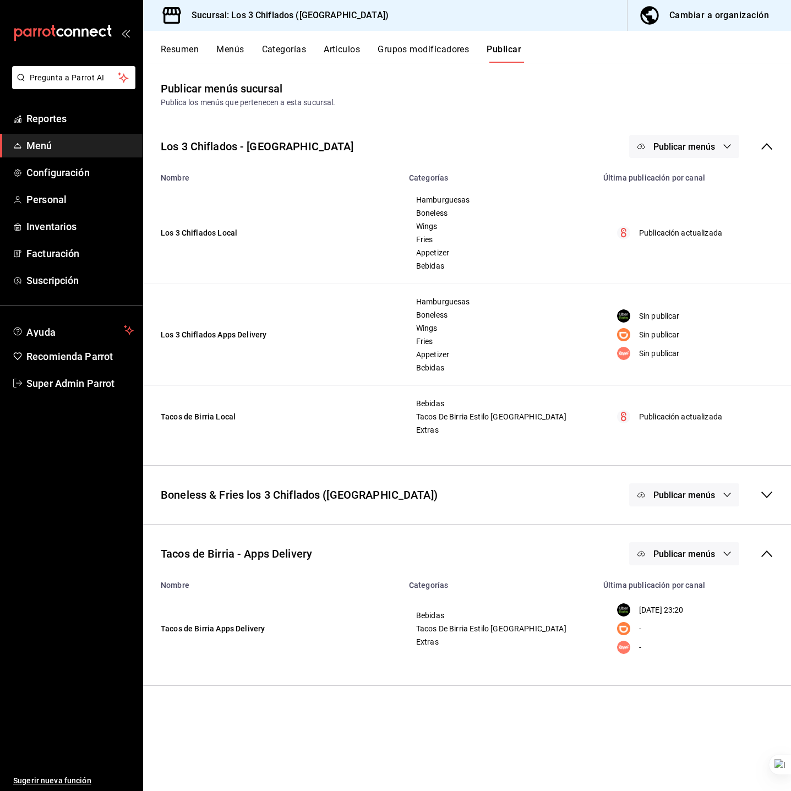
click at [720, 149] on button "Publicar menús" at bounding box center [684, 146] width 110 height 23
click at [689, 220] on li "Uber Eats" at bounding box center [684, 213] width 101 height 31
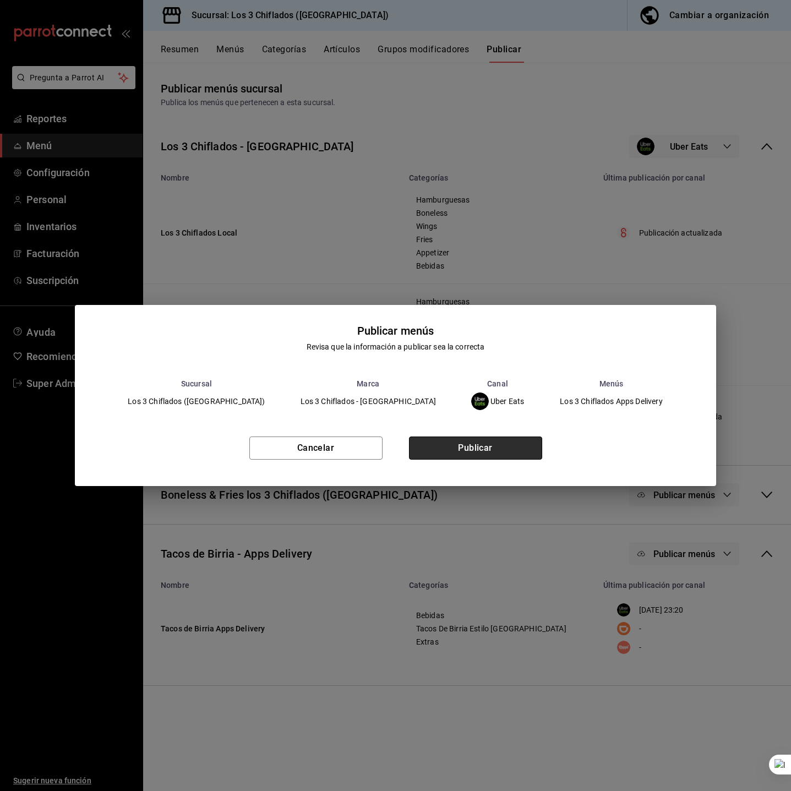
click at [496, 450] on button "Publicar" at bounding box center [475, 448] width 133 height 23
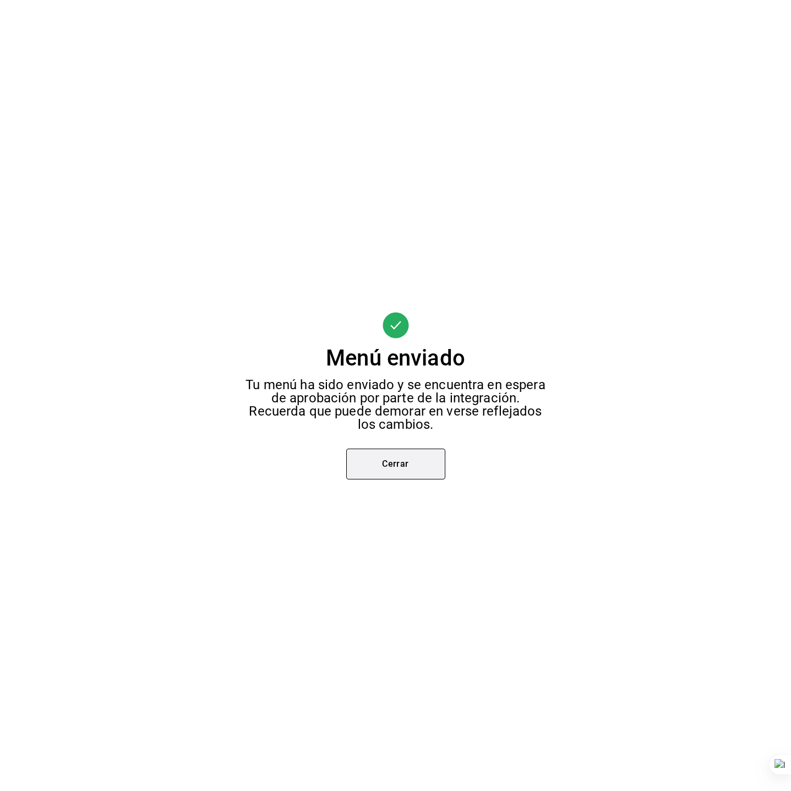
click at [389, 461] on button "Cerrar" at bounding box center [395, 464] width 99 height 31
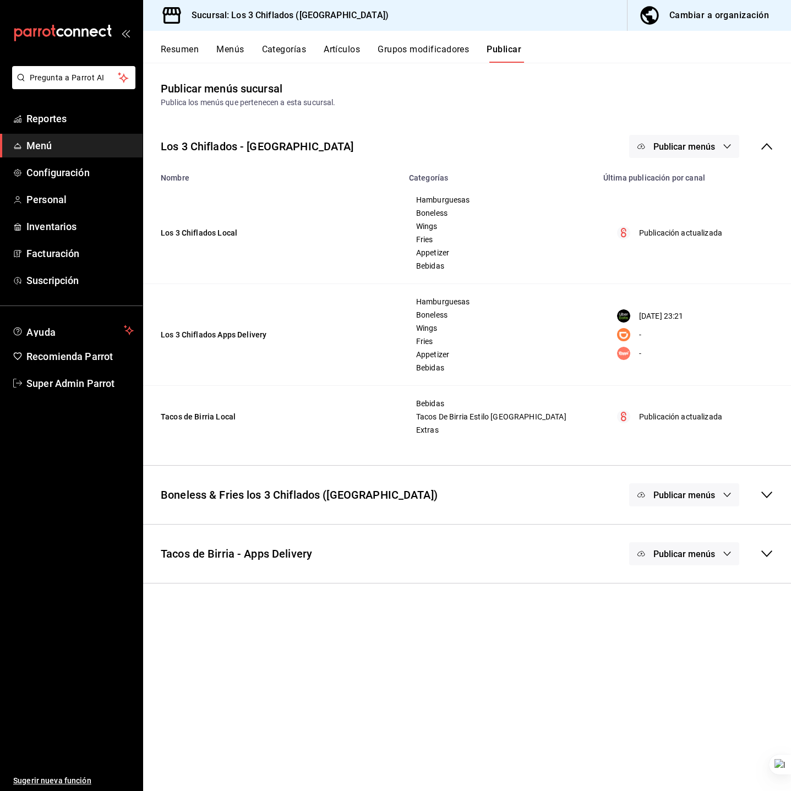
click at [374, 405] on td "Tacos de Birria Local" at bounding box center [272, 417] width 259 height 62
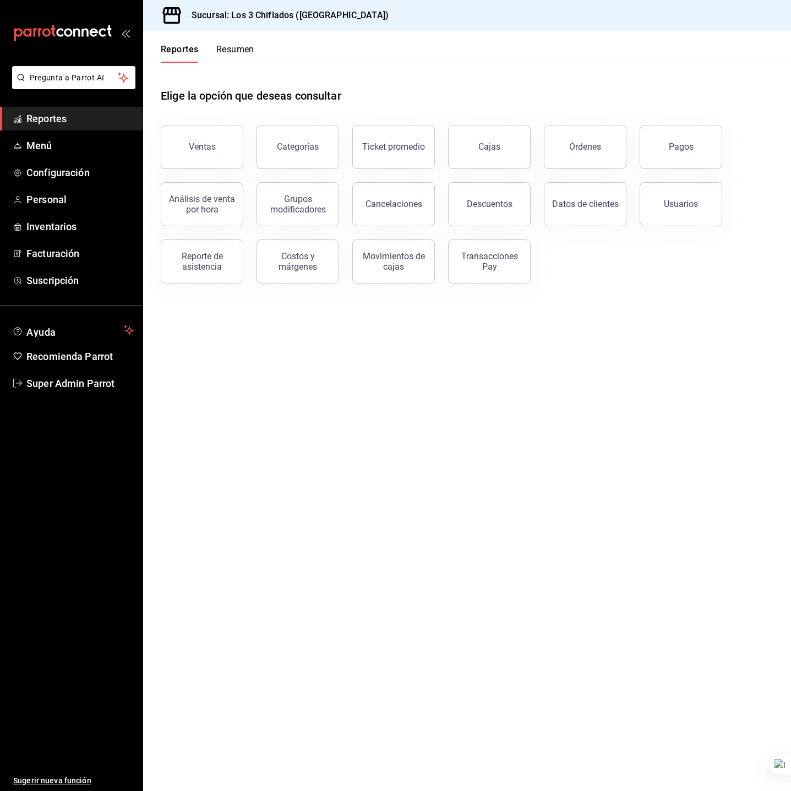
click at [287, 413] on main "Elige la opción que deseas consultar Ventas Categorías Ticket promedio Cajas Ór…" at bounding box center [467, 427] width 648 height 728
click at [52, 386] on span "Super Admin Parrot" at bounding box center [79, 383] width 107 height 15
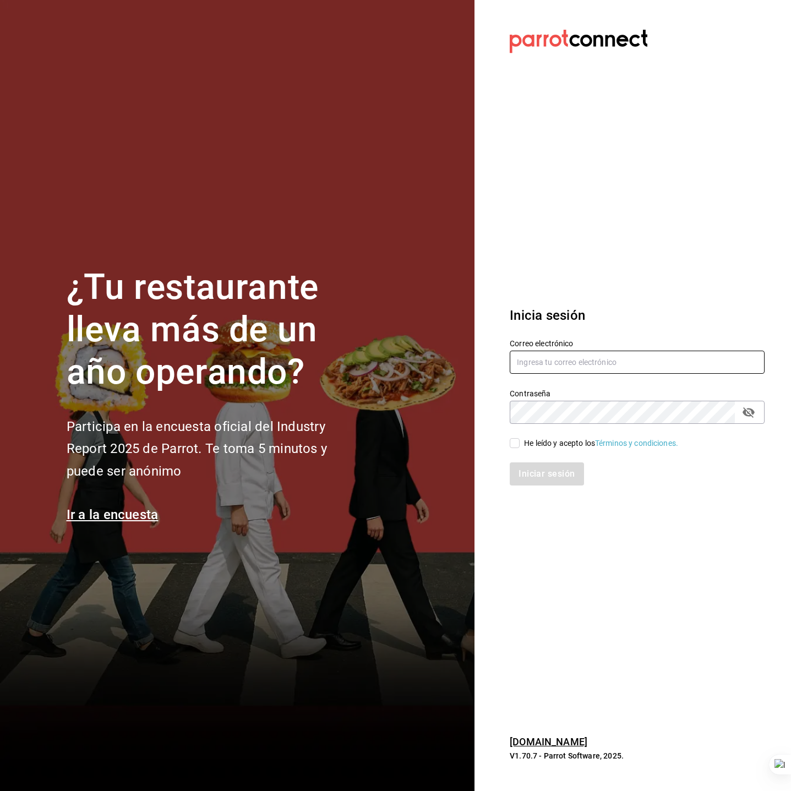
type input "[EMAIL_ADDRESS][DOMAIN_NAME]"
click at [524, 304] on div "Inicia sesión Correo electrónico [EMAIL_ADDRESS][DOMAIN_NAME] Contraseña Contra…" at bounding box center [637, 395] width 255 height 206
